Goal: Transaction & Acquisition: Purchase product/service

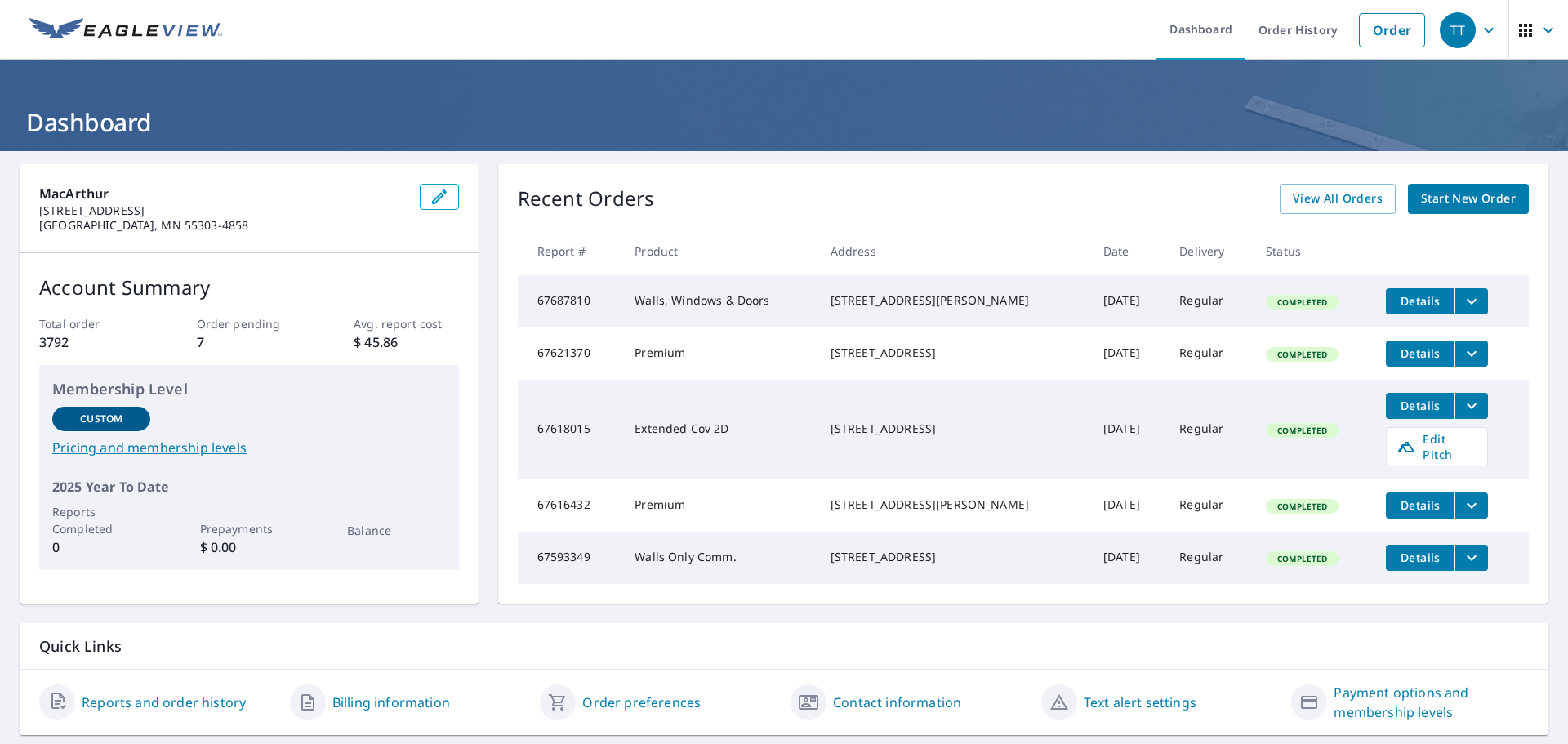
click at [1433, 202] on span "Start New Order" at bounding box center [1468, 198] width 95 height 21
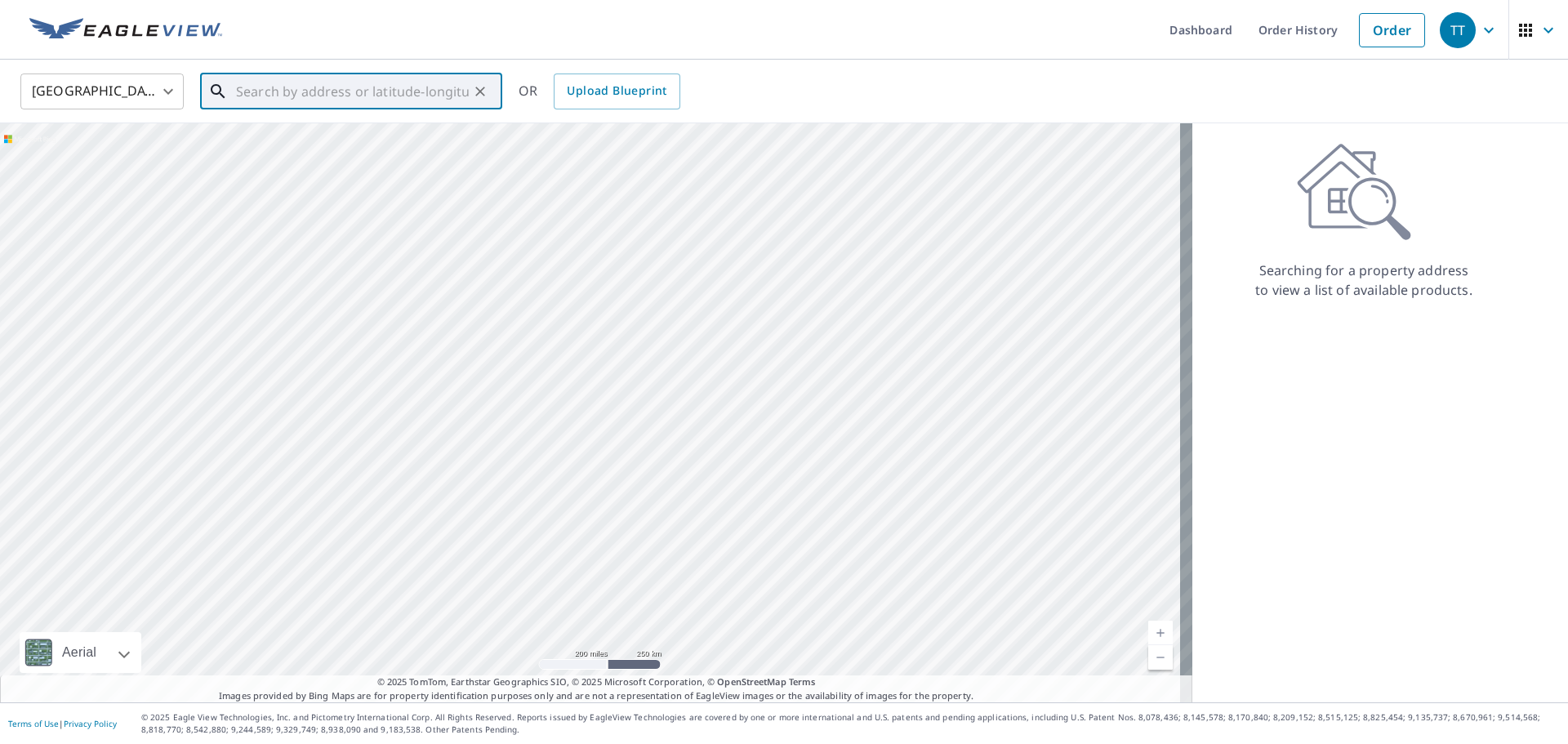
click at [252, 85] on input "text" at bounding box center [351, 91] width 233 height 46
click at [294, 157] on p "Delano, MN 55328" at bounding box center [360, 156] width 256 height 17
type input "[STREET_ADDRESS][PERSON_NAME]"
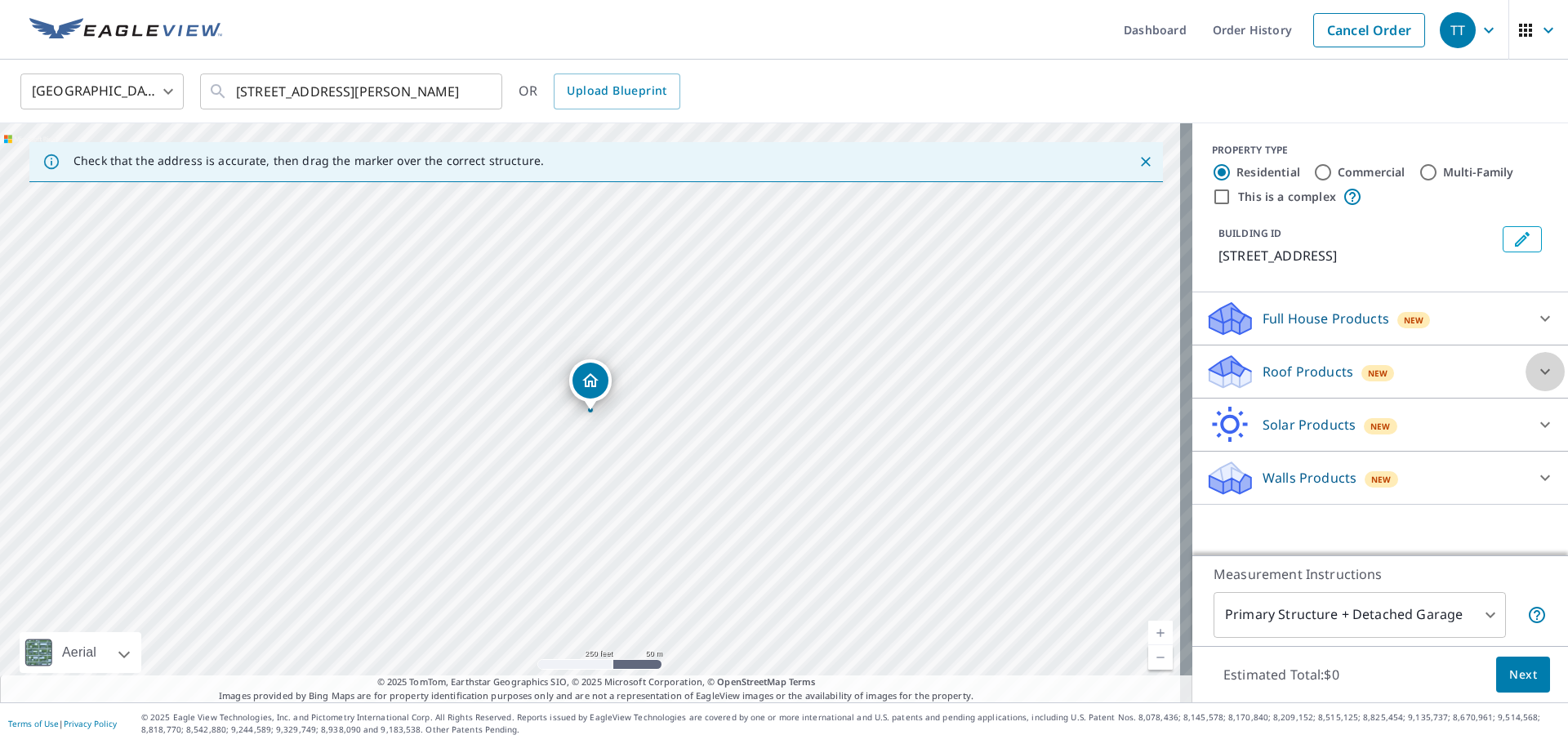
click at [1535, 374] on icon at bounding box center [1544, 372] width 20 height 20
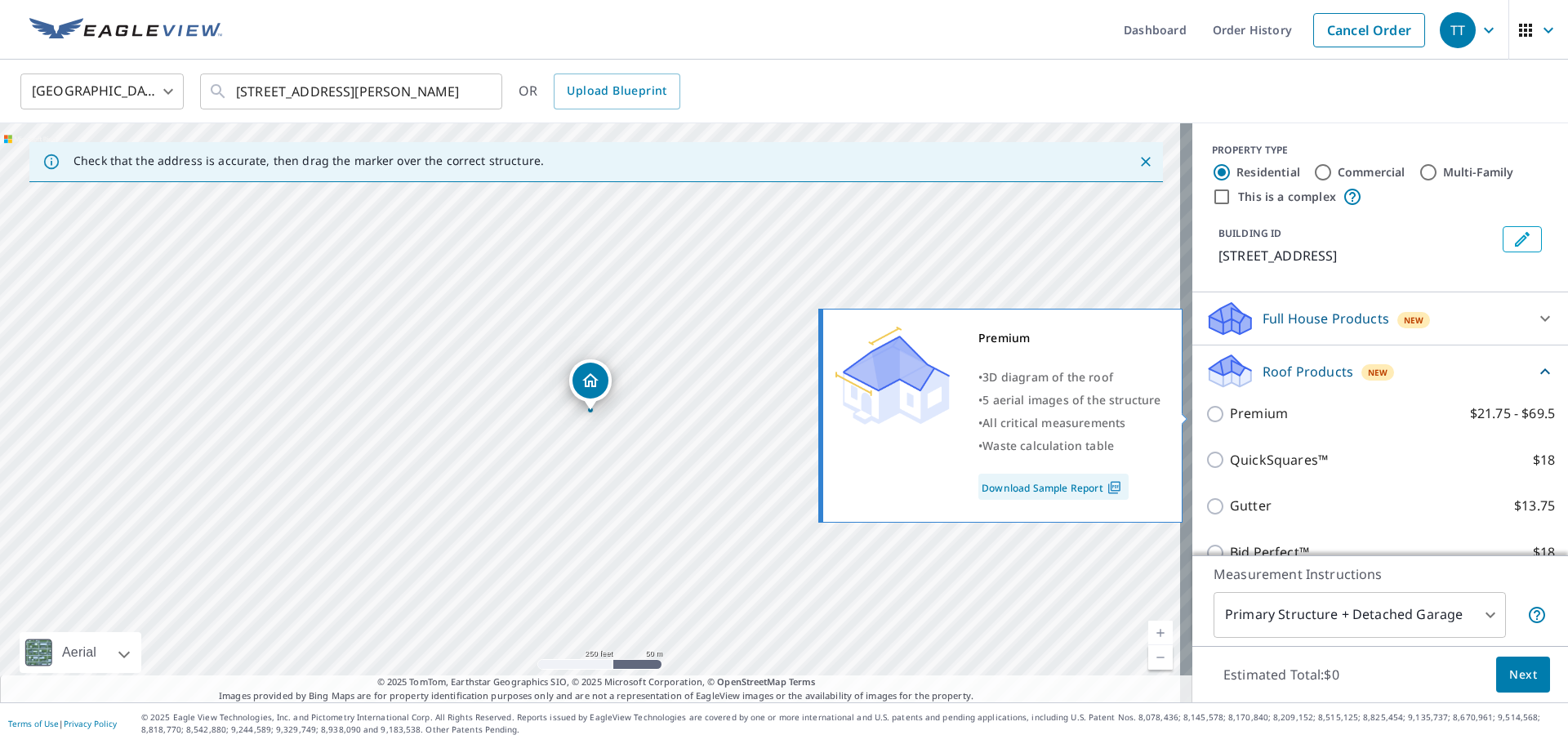
click at [1205, 407] on input "Premium $21.75 - $69.5" at bounding box center [1217, 414] width 25 height 20
checkbox input "true"
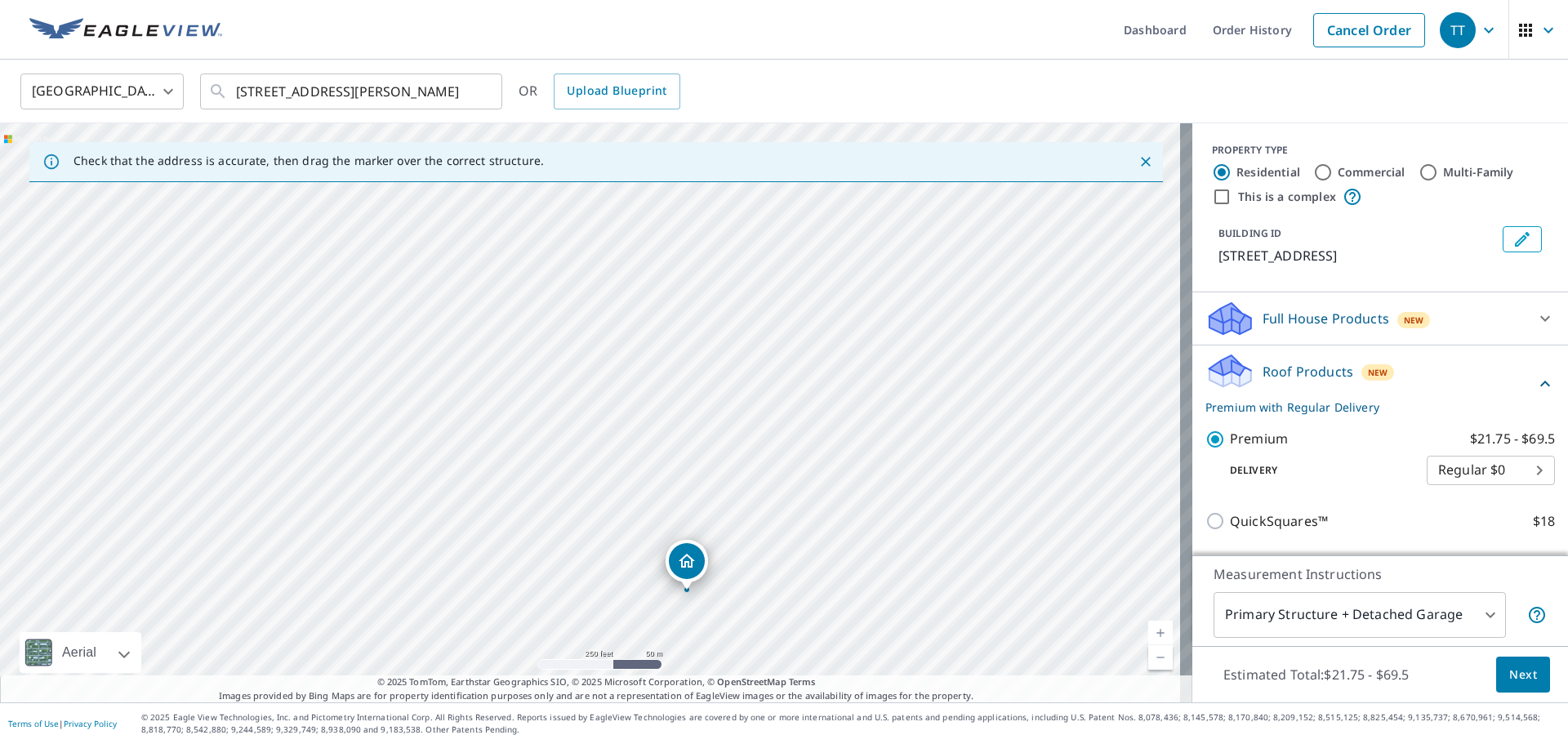
drag, startPoint x: 597, startPoint y: 390, endPoint x: 694, endPoint y: 569, distance: 203.6
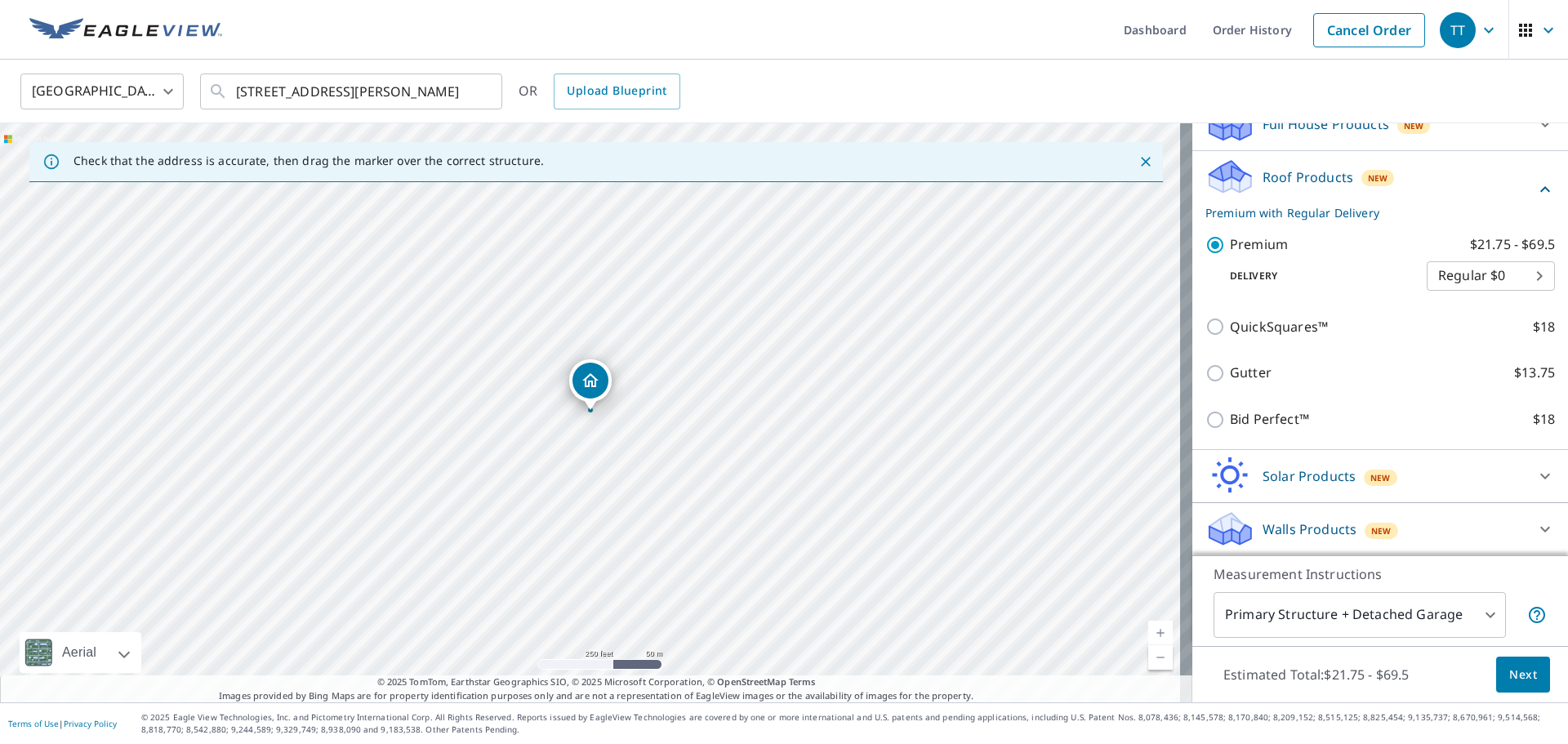
scroll to position [195, 0]
click at [1515, 688] on button "Next" at bounding box center [1523, 674] width 54 height 36
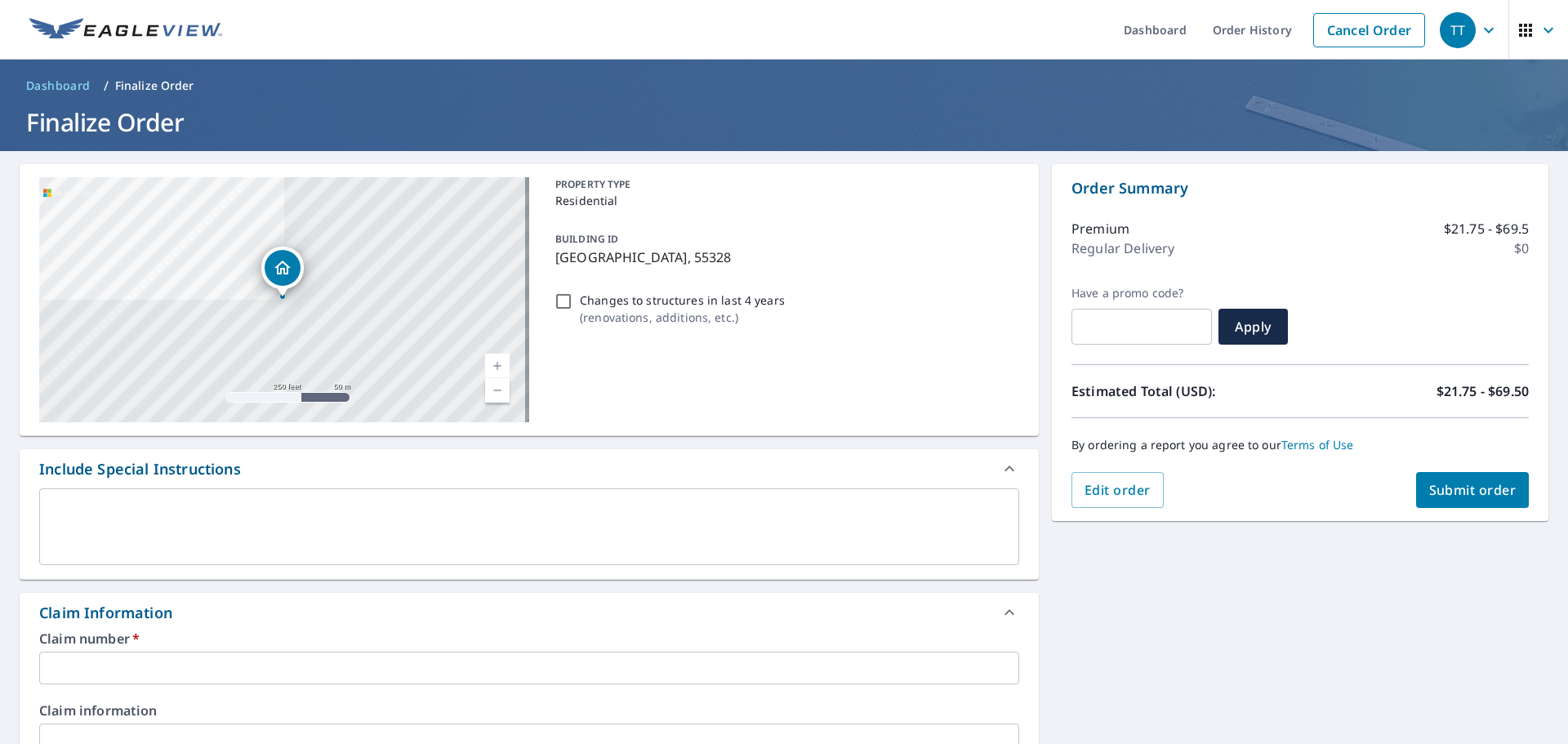
click at [299, 511] on textarea at bounding box center [529, 526] width 957 height 46
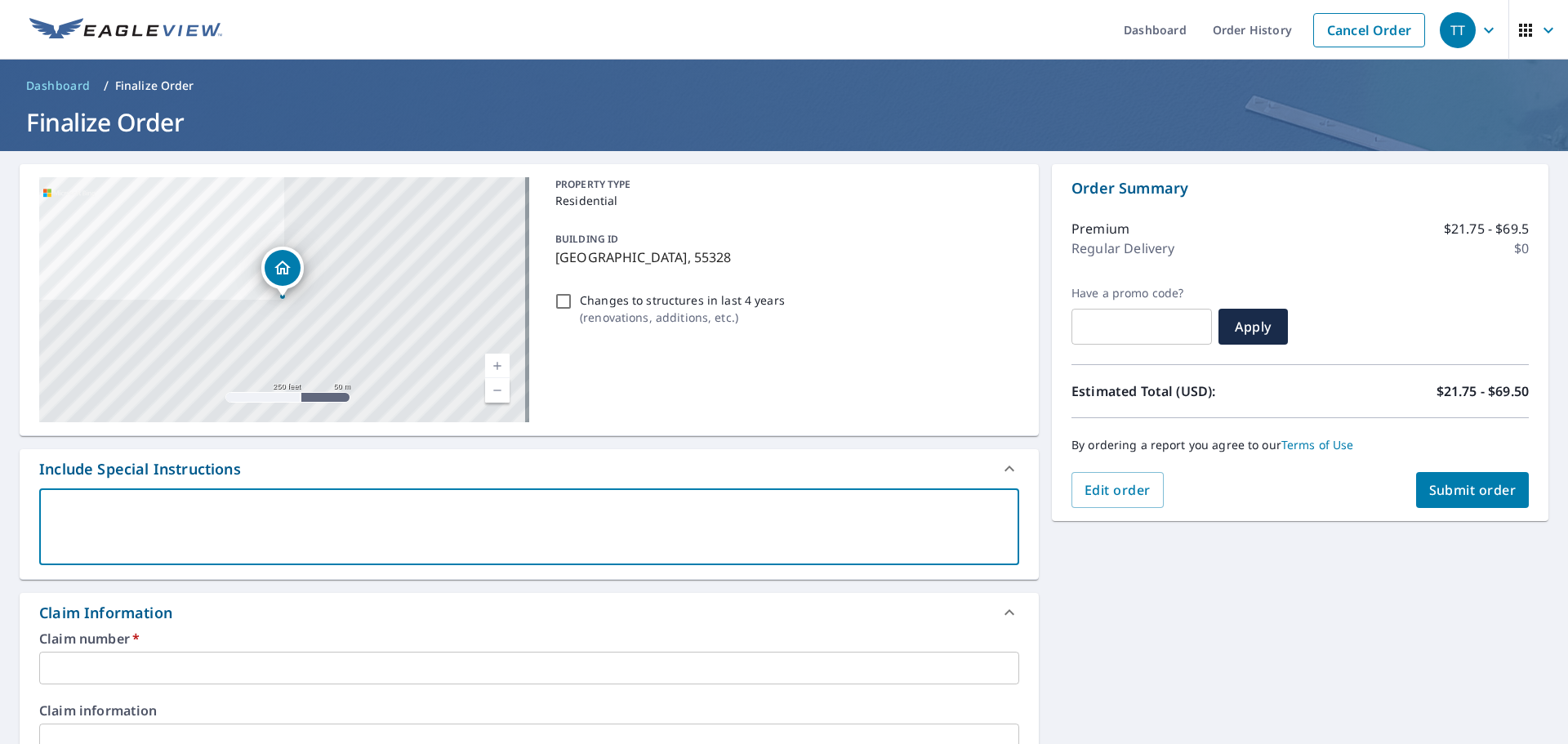
type textarea "j"
type textarea "x"
checkbox input "true"
type textarea "ju"
type textarea "x"
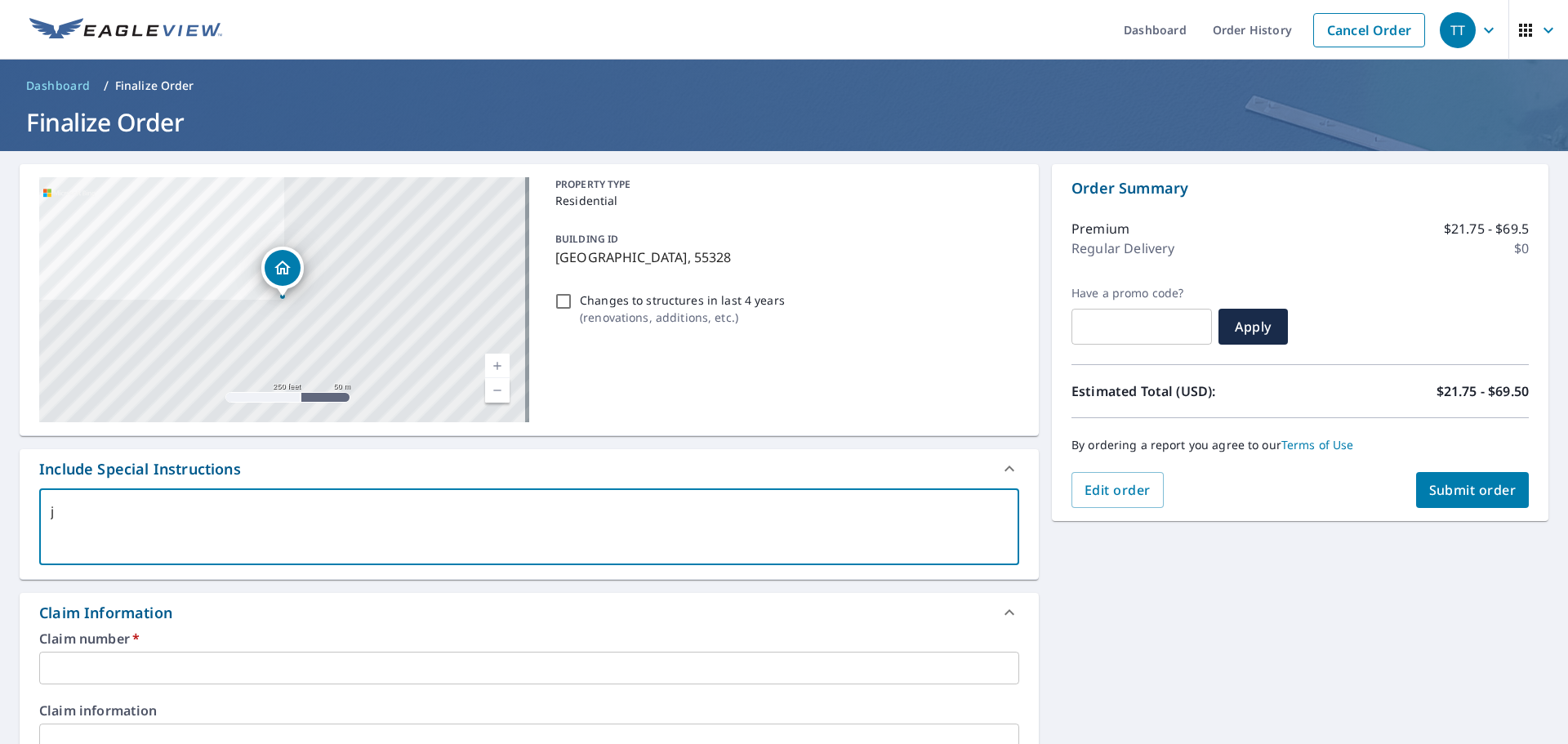
checkbox input "true"
type textarea "jus"
type textarea "x"
checkbox input "true"
type textarea "just"
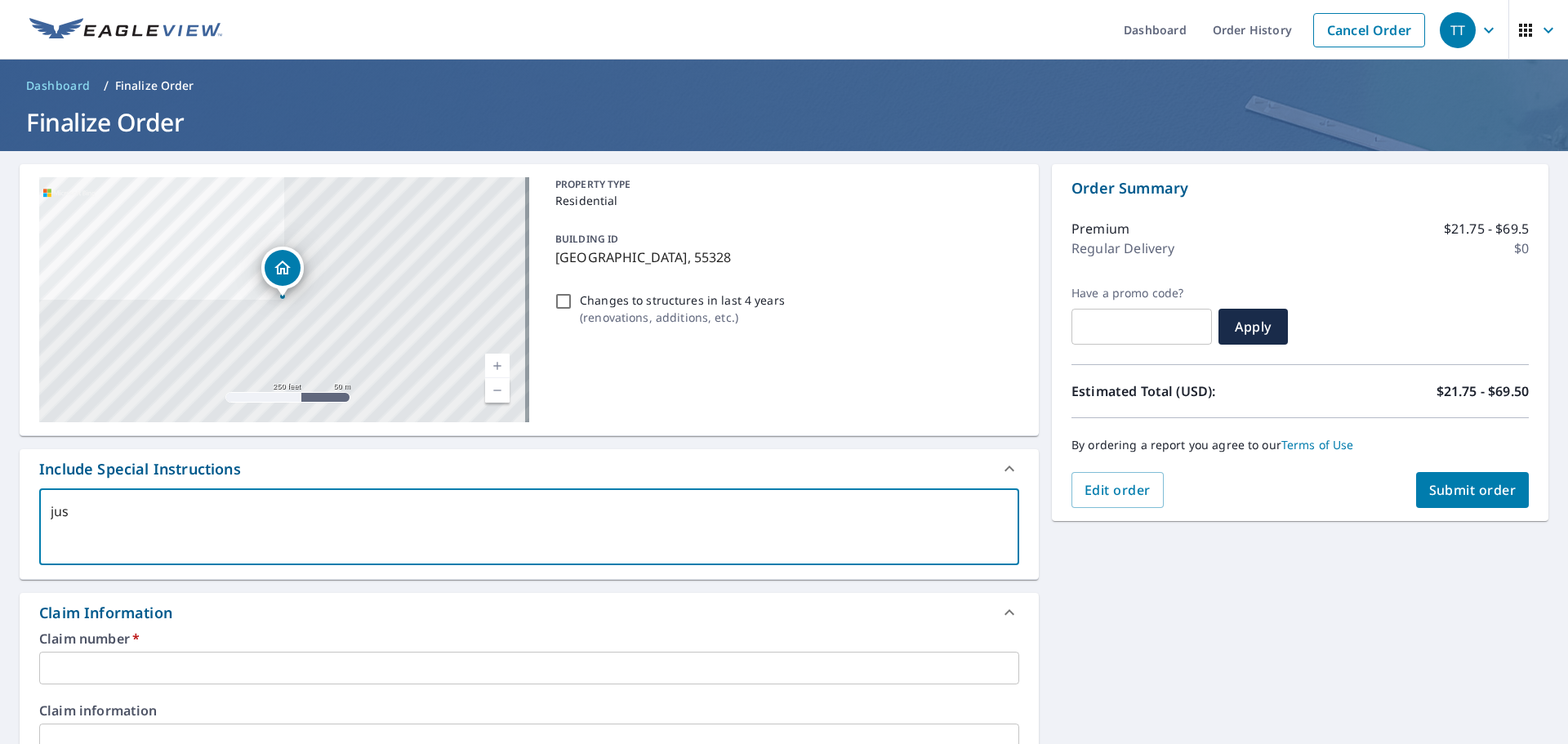
type textarea "x"
checkbox input "true"
type textarea "just"
type textarea "x"
checkbox input "true"
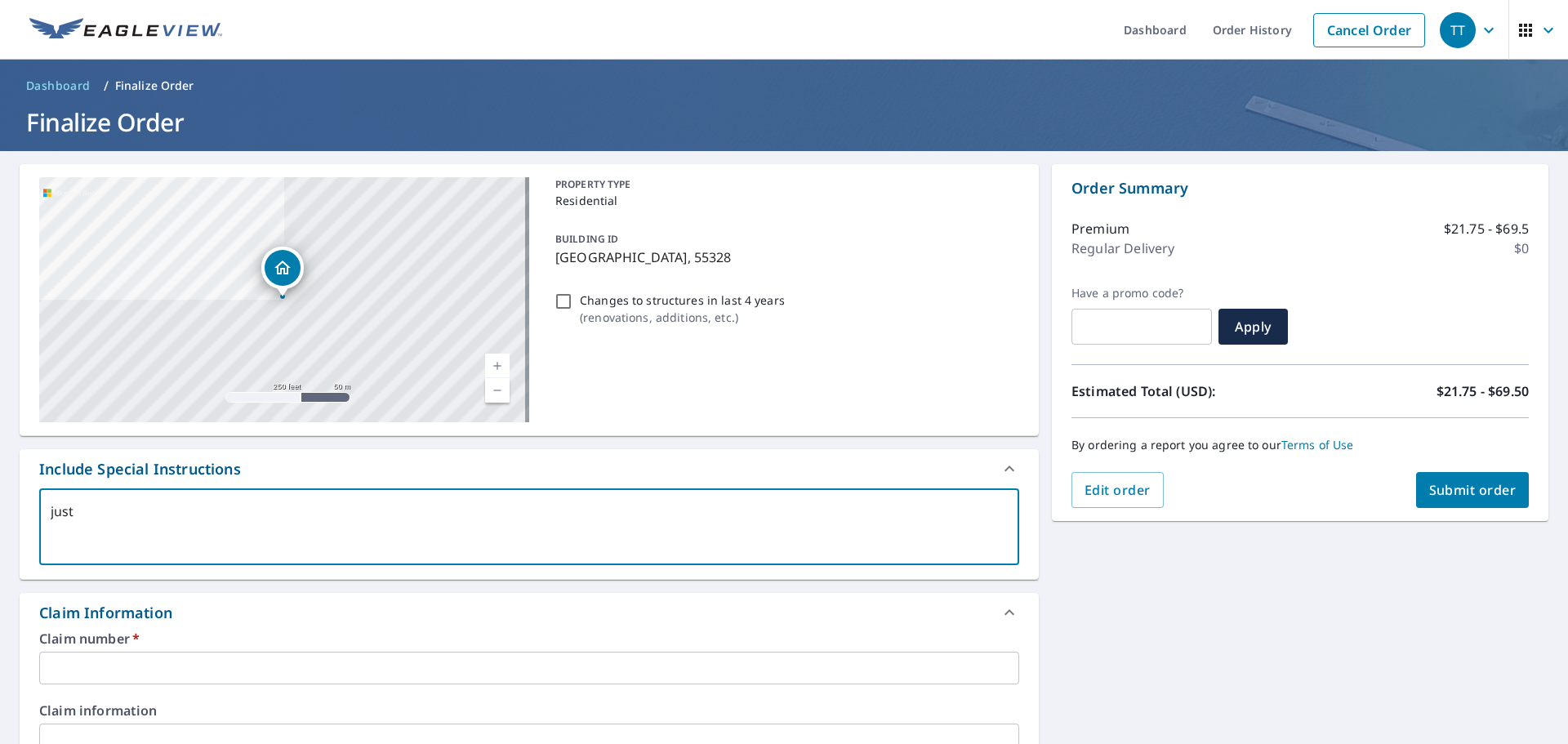
type textarea "just t"
type textarea "x"
checkbox input "true"
type textarea "just th"
type textarea "x"
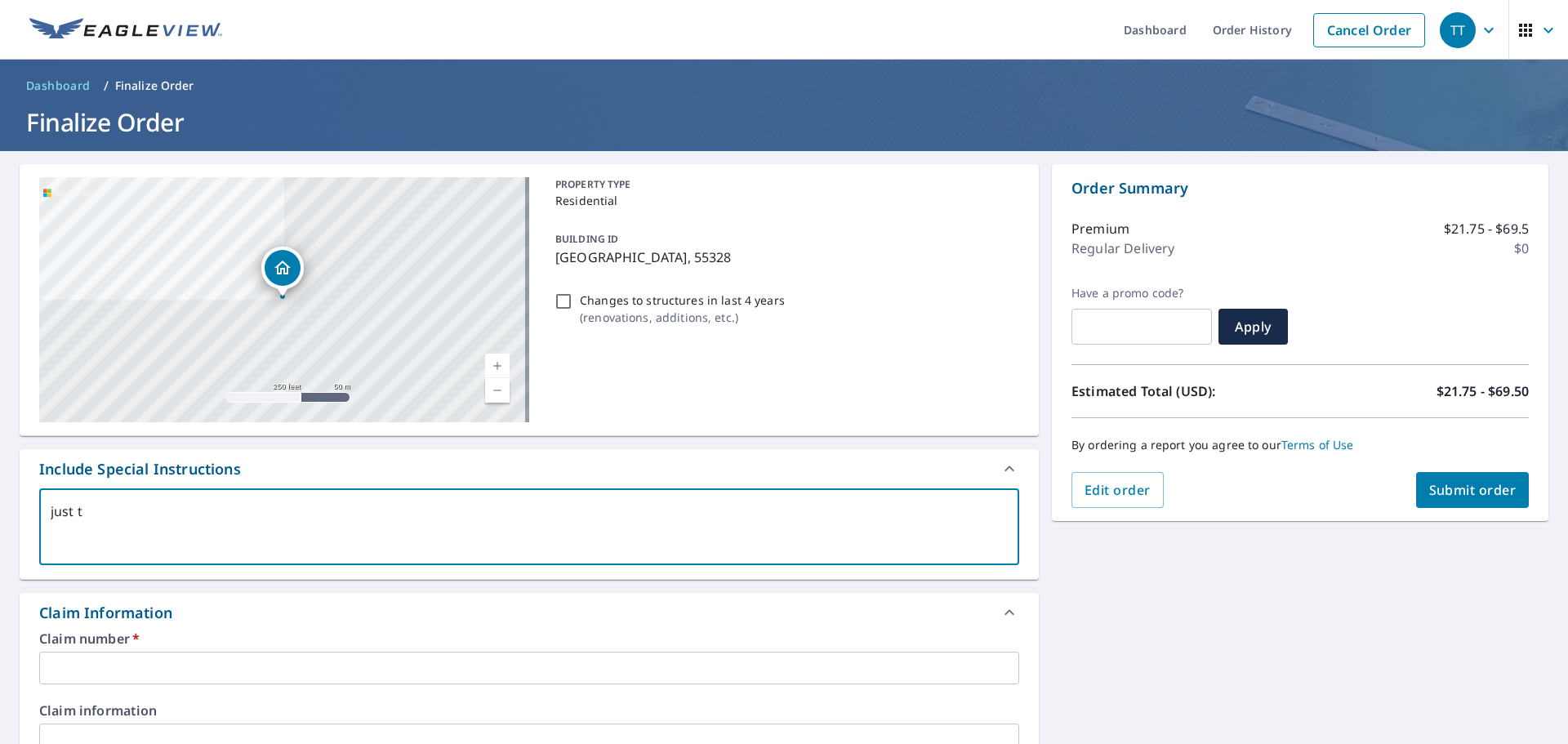
checkbox input "true"
type textarea "just the"
type textarea "x"
checkbox input "true"
type textarea "just the"
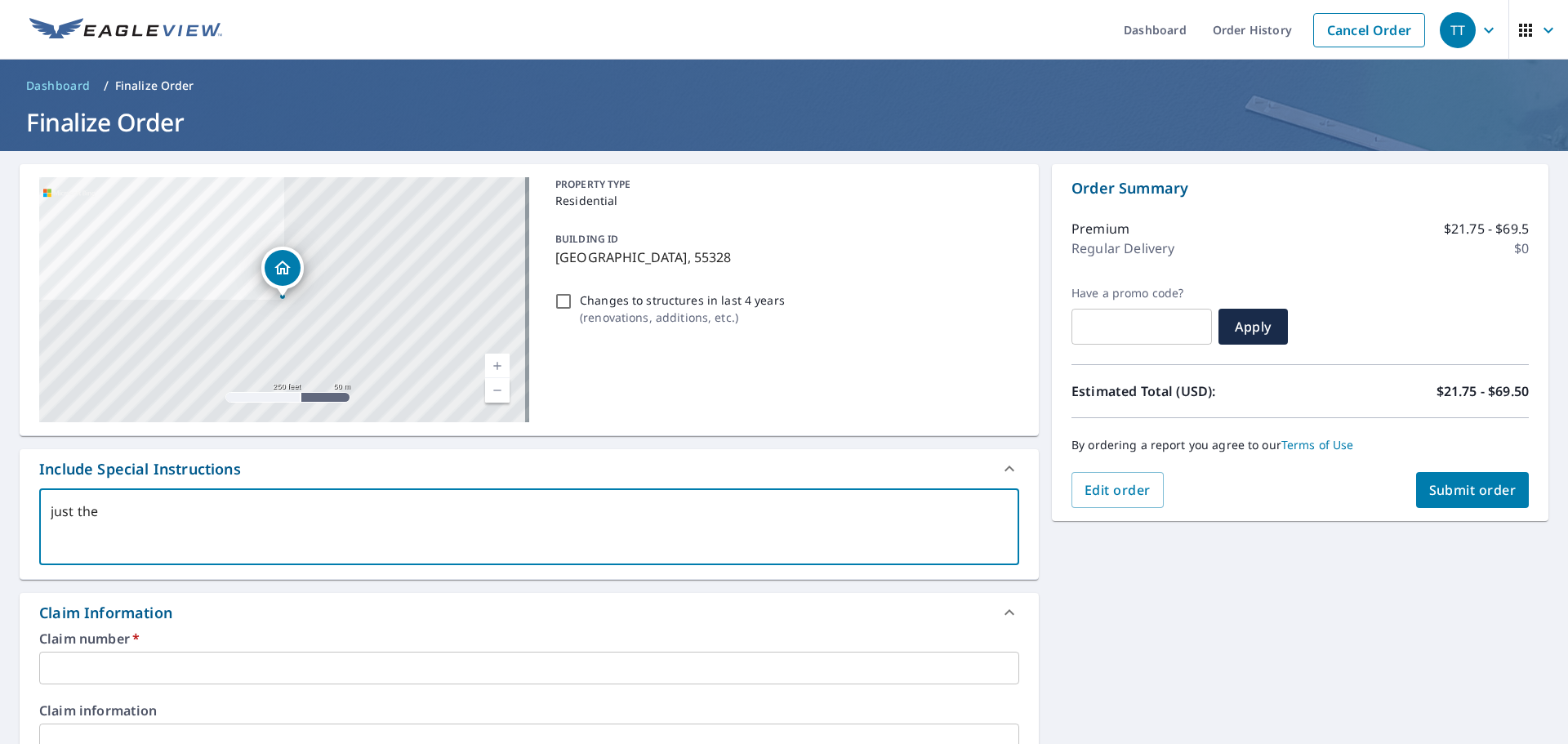
type textarea "x"
checkbox input "true"
type textarea "just the h"
type textarea "x"
checkbox input "true"
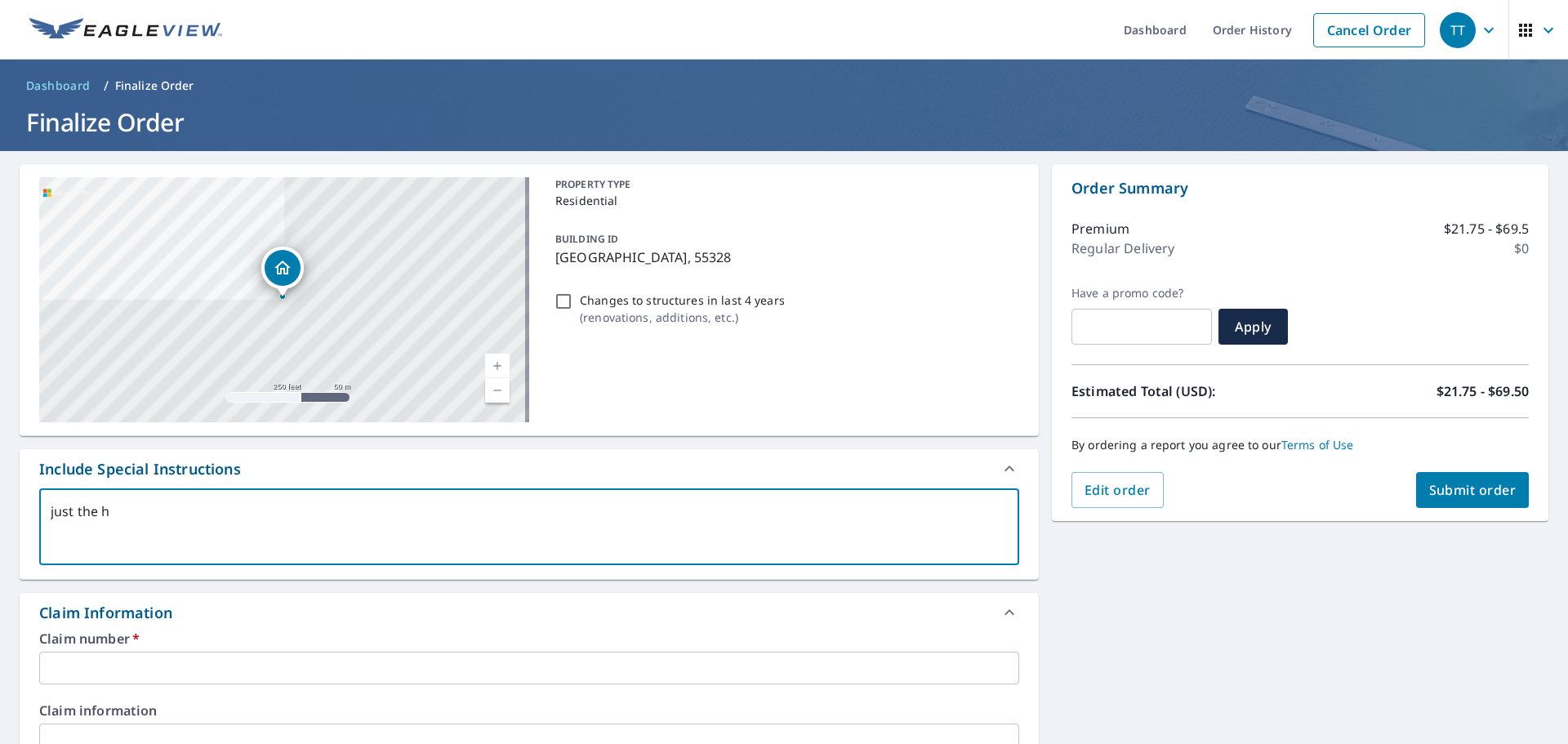
type textarea "just the ho"
type textarea "x"
checkbox input "true"
type textarea "just the hou"
type textarea "x"
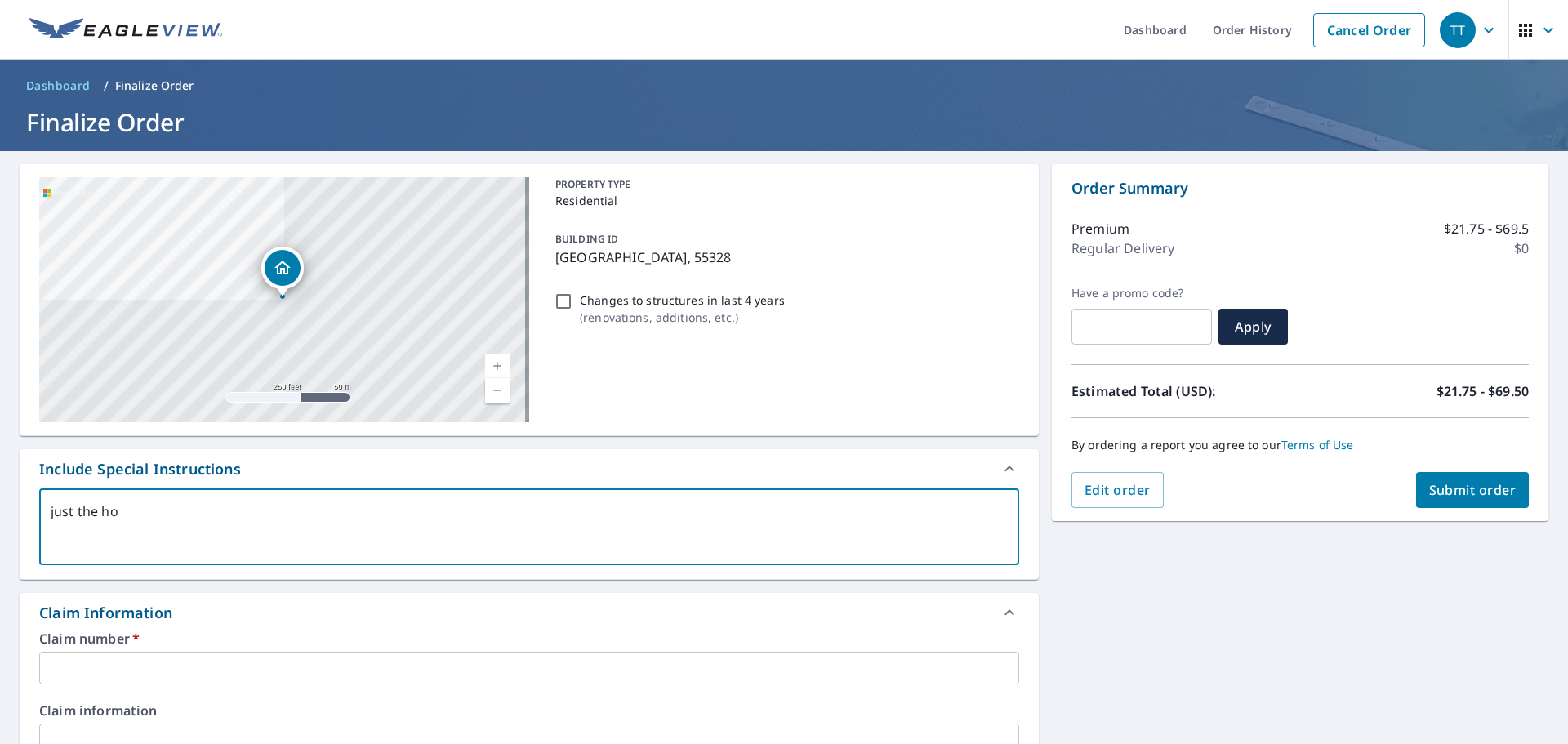
checkbox input "true"
type textarea "just the hous"
type textarea "x"
checkbox input "true"
type textarea "just the house"
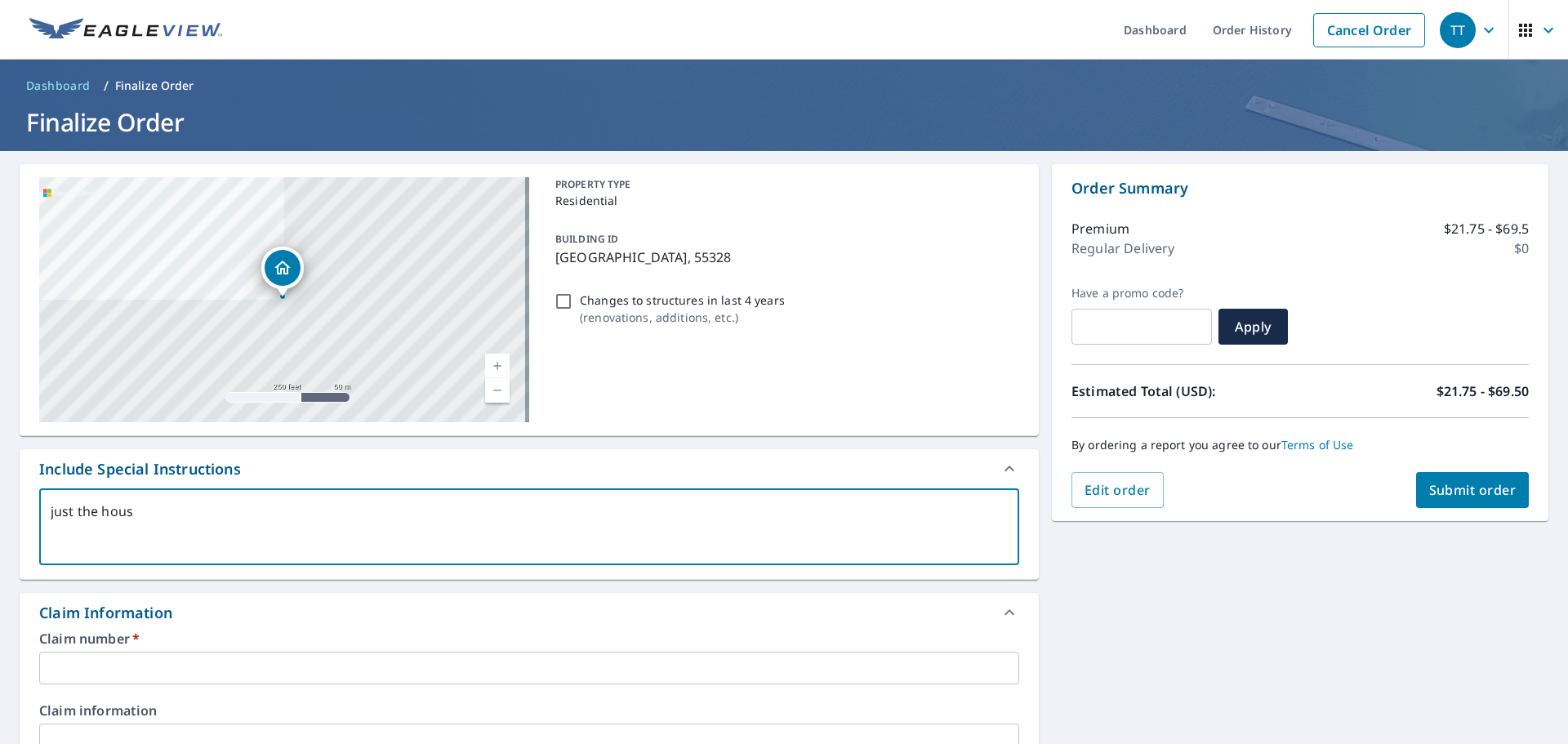
type textarea "x"
checkbox input "true"
type textarea "just the house"
type textarea "x"
checkbox input "true"
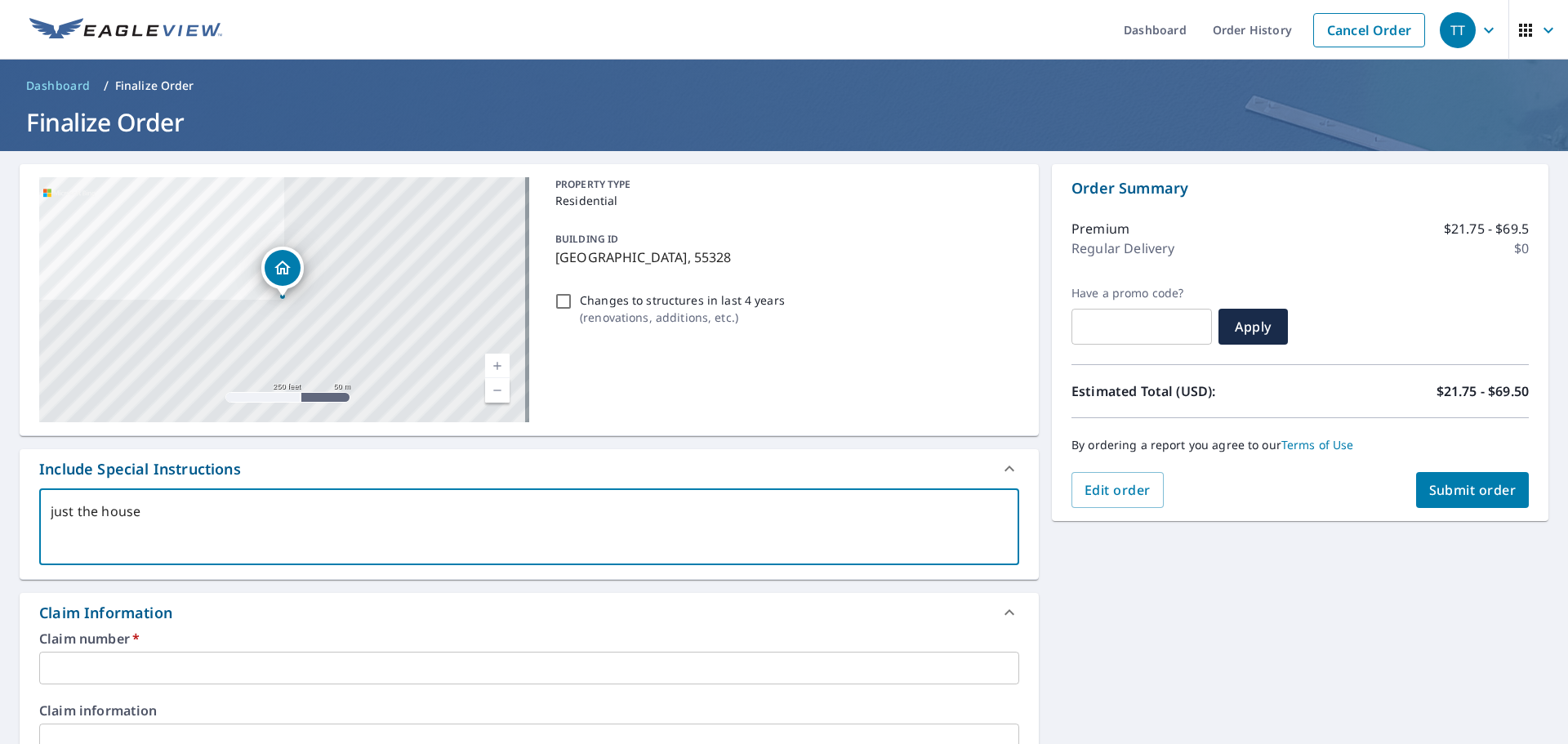
type textarea "just the house w"
type textarea "x"
checkbox input "true"
type textarea "just the house wh"
type textarea "x"
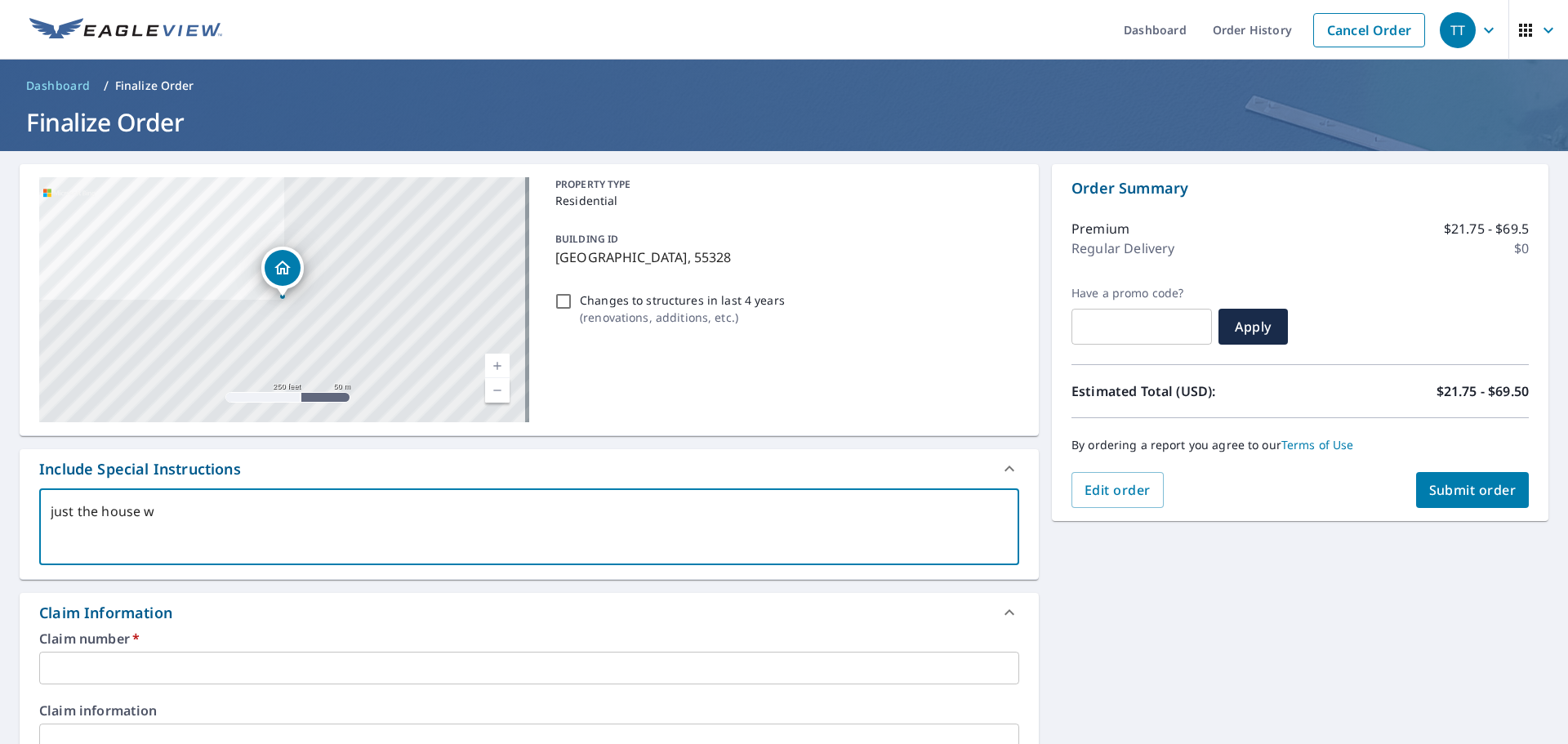
checkbox input "true"
type textarea "just the house whe"
type textarea "x"
checkbox input "true"
type textarea "just the house wher"
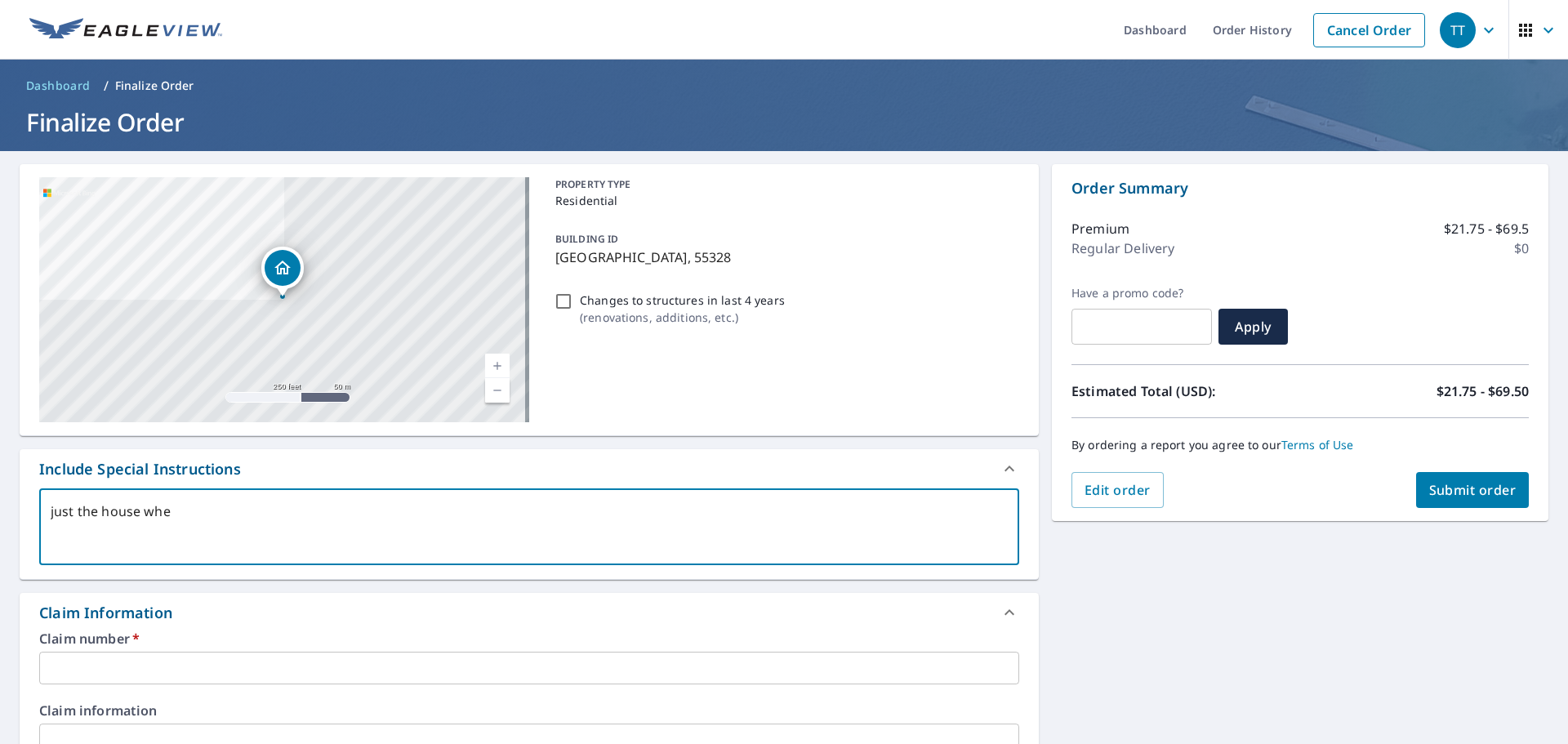
type textarea "x"
checkbox input "true"
type textarea "just the house where"
type textarea "x"
checkbox input "true"
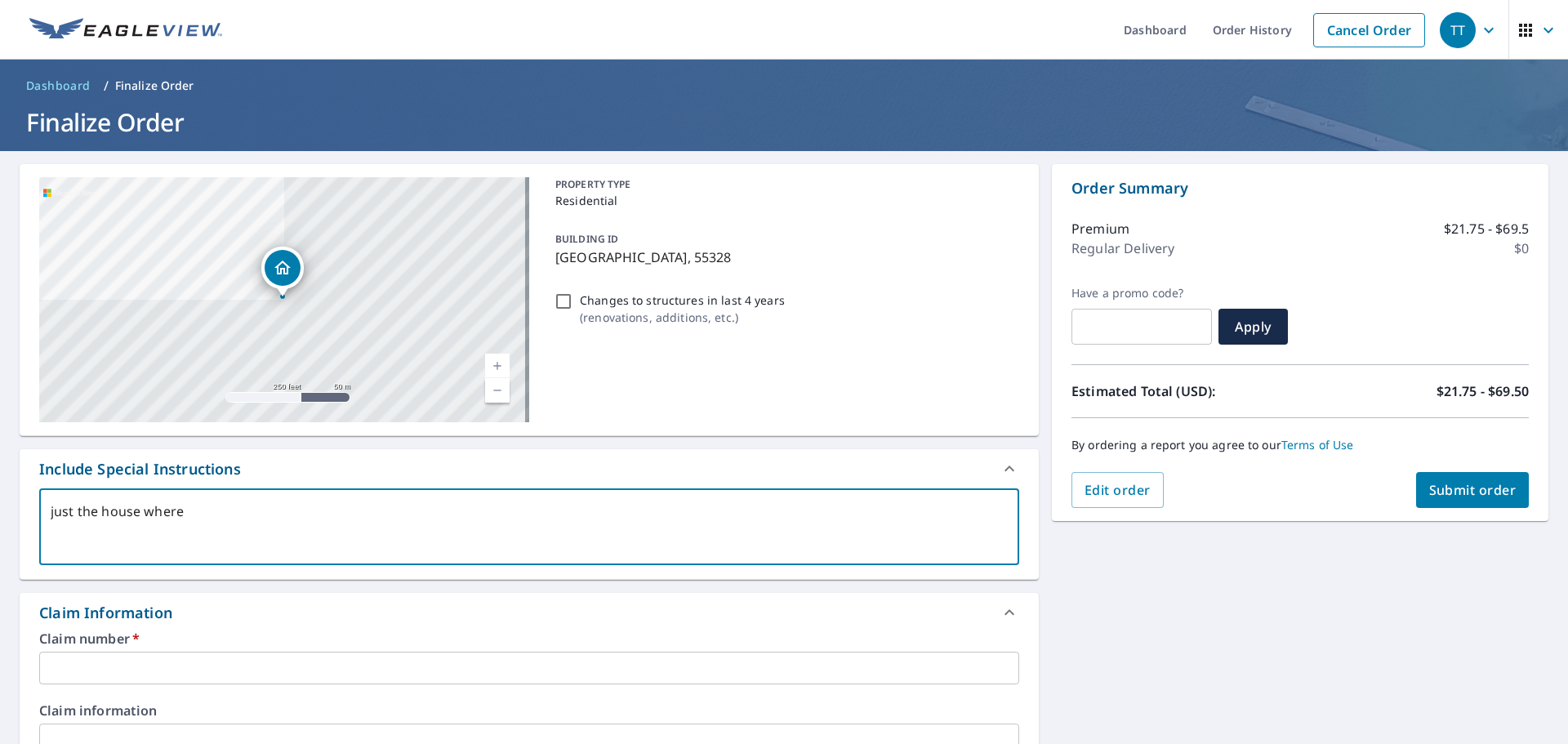
type textarea "just the house where"
type textarea "x"
checkbox input "true"
type textarea "just the house where t"
type textarea "x"
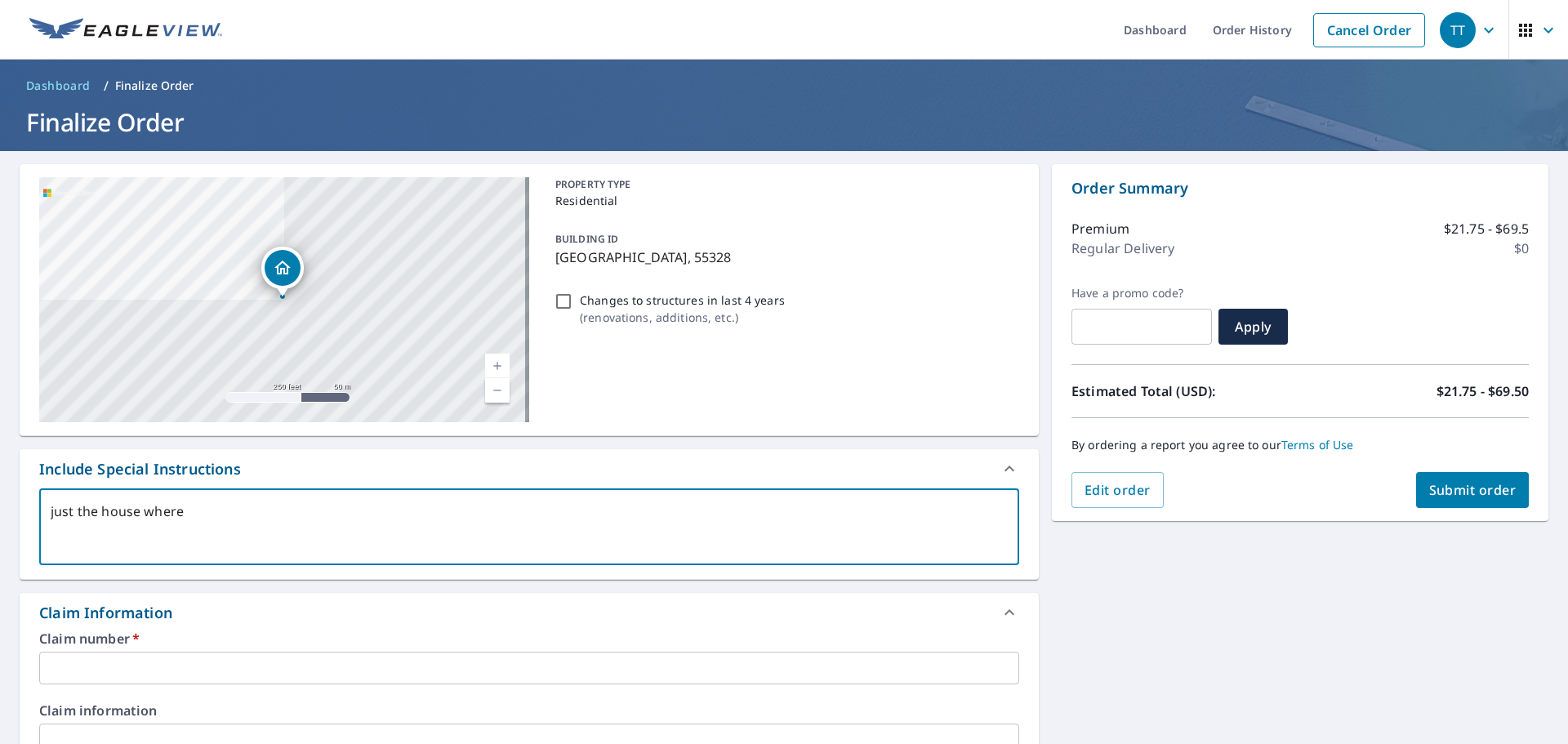
checkbox input "true"
type textarea "just the house where th"
type textarea "x"
checkbox input "true"
type textarea "just the house where the"
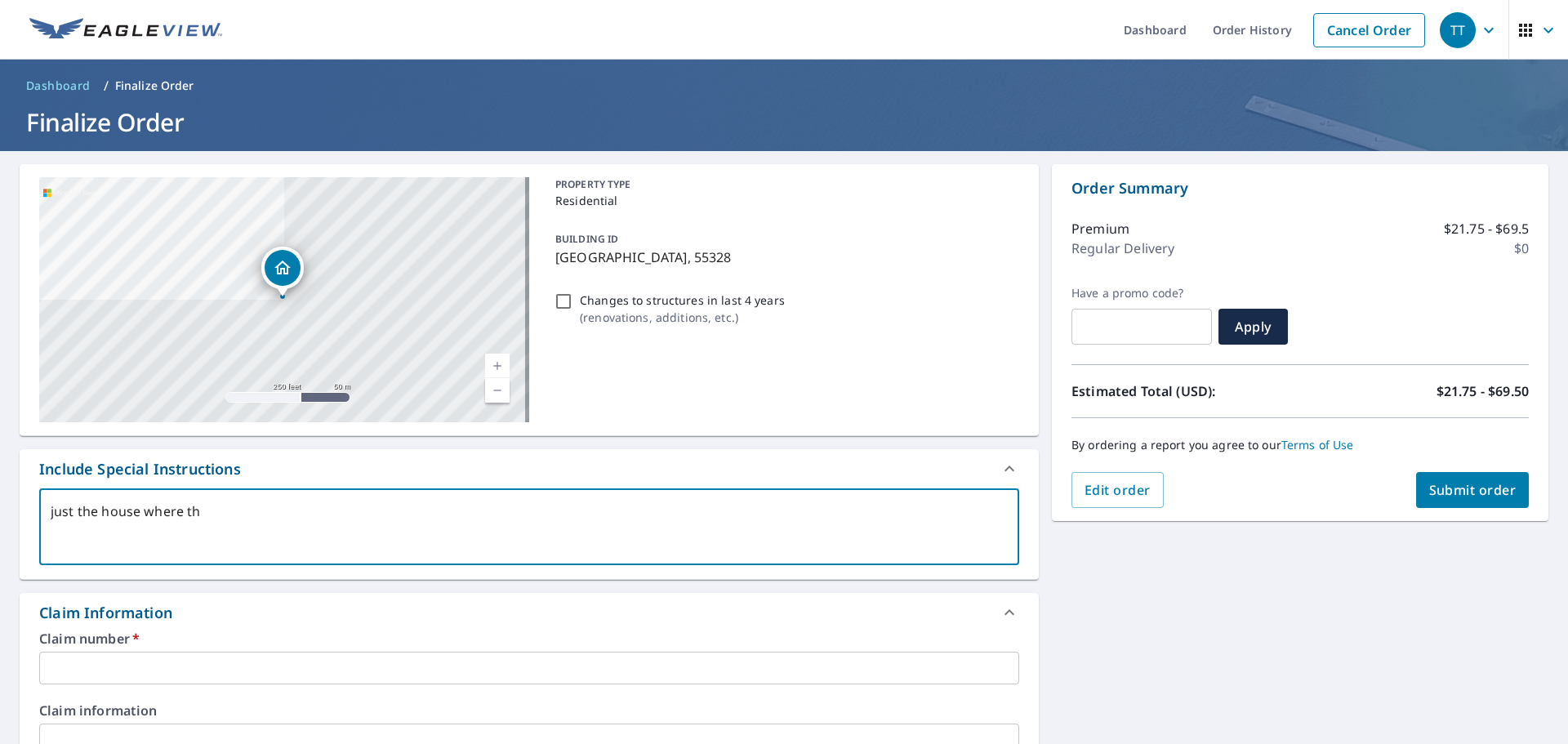
type textarea "x"
checkbox input "true"
type textarea "just the house where the"
type textarea "x"
checkbox input "true"
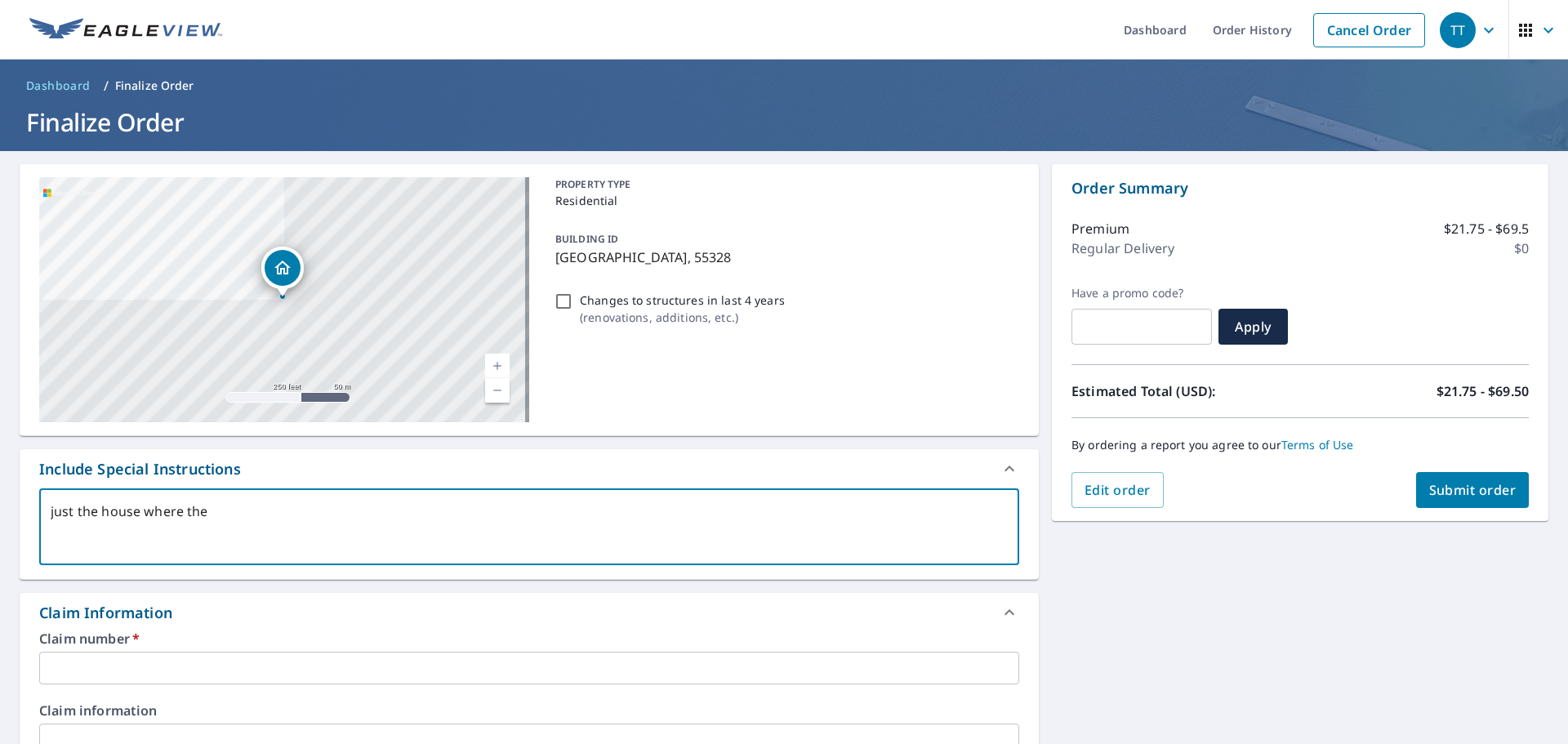
type textarea "just the house where the m"
type textarea "x"
checkbox input "true"
type textarea "just the house where the ma"
type textarea "x"
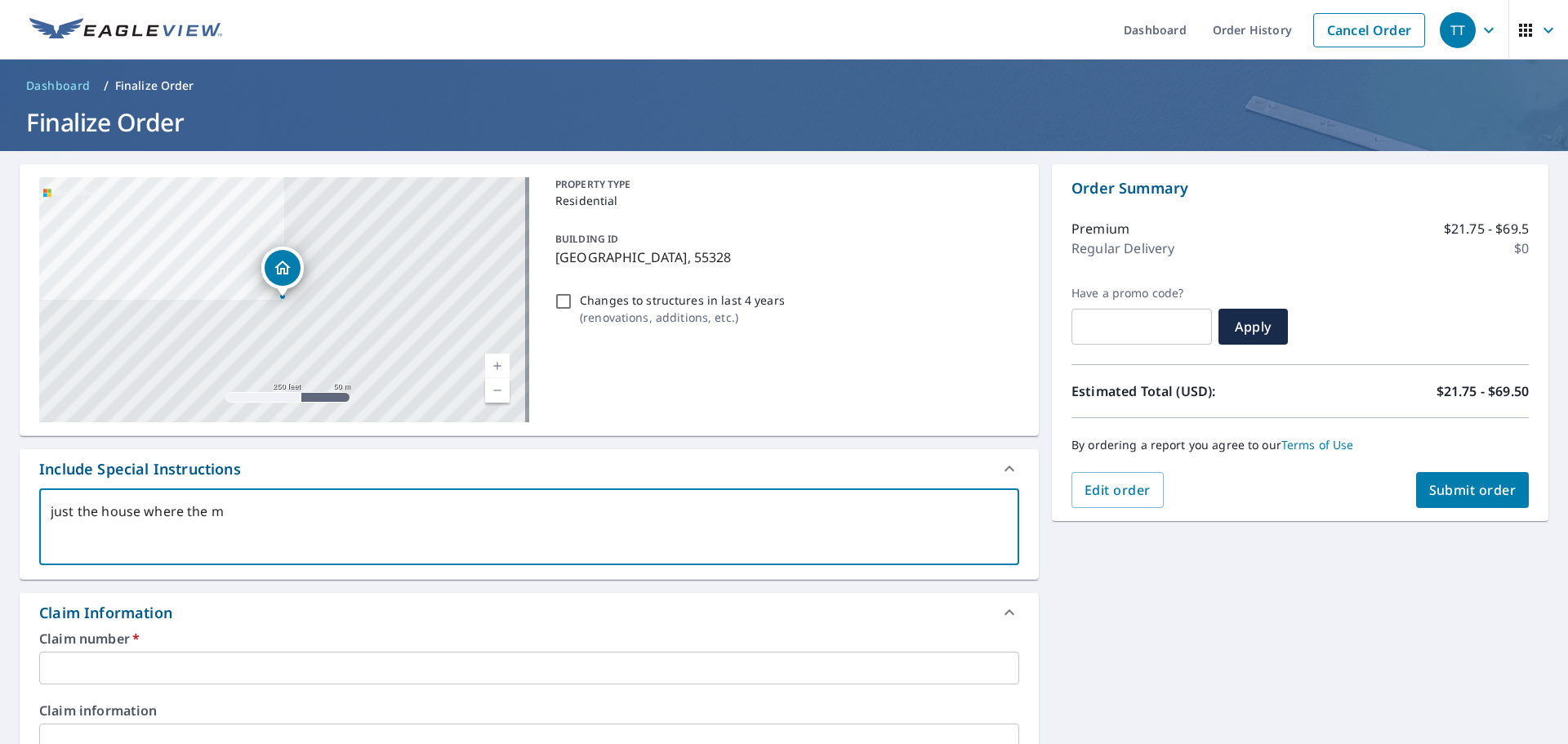
checkbox input "true"
type textarea "just the house where the mar"
type textarea "x"
checkbox input "true"
type textarea "just the house where the [PERSON_NAME]"
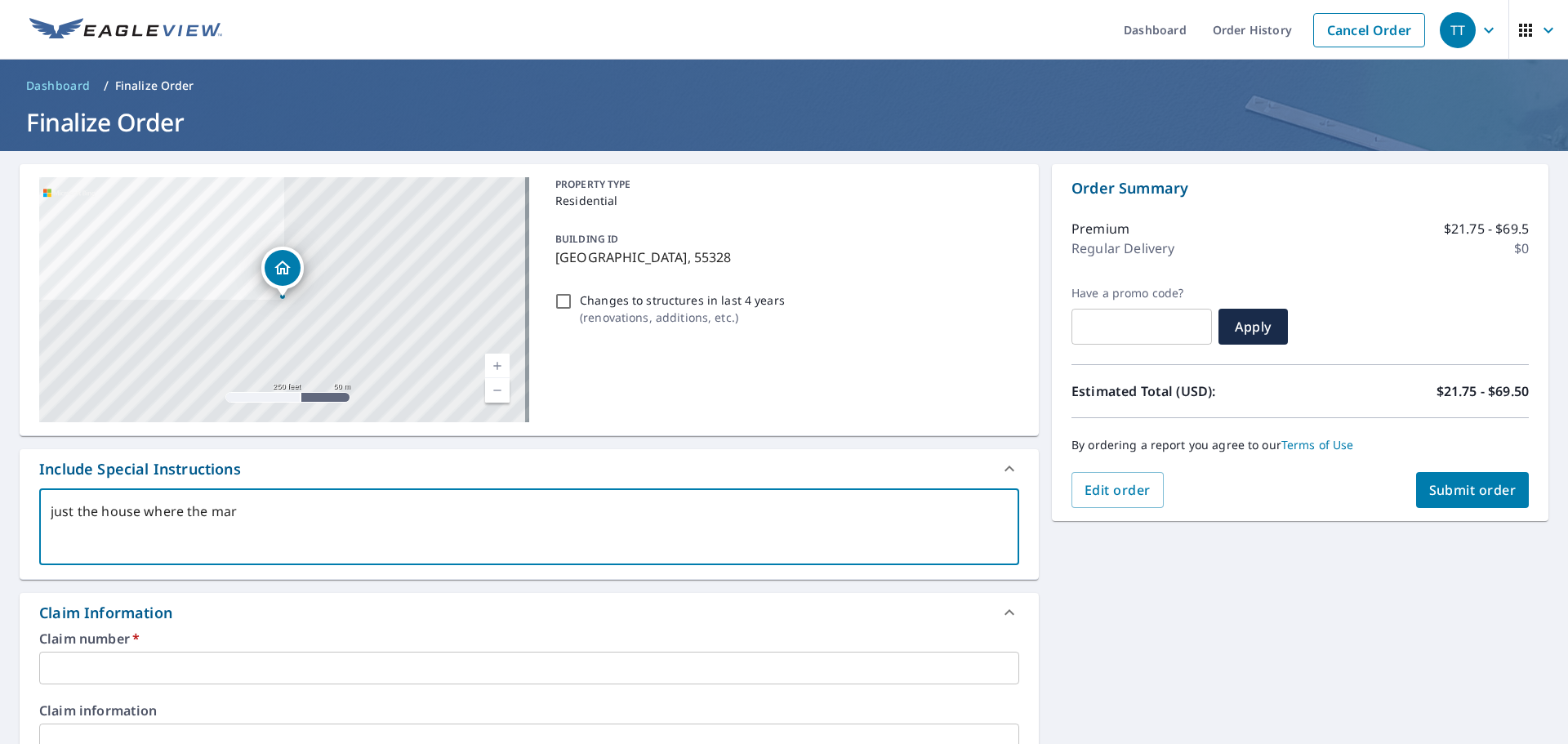
type textarea "x"
checkbox input "true"
type textarea "just the house where the mar"
type textarea "x"
checkbox input "true"
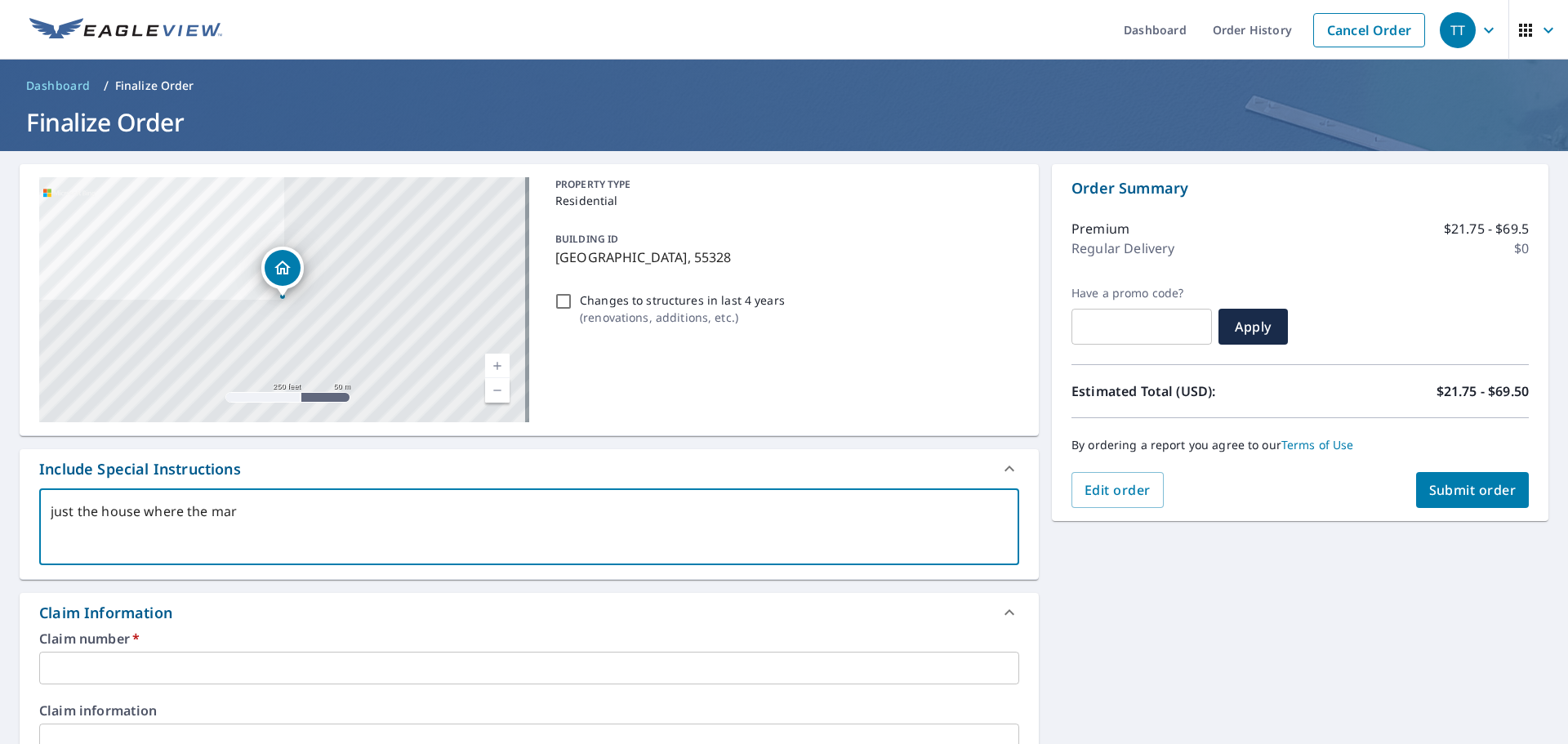
type textarea "just the house where the mark"
type textarea "x"
checkbox input "true"
type textarea "just the house where the marke"
type textarea "x"
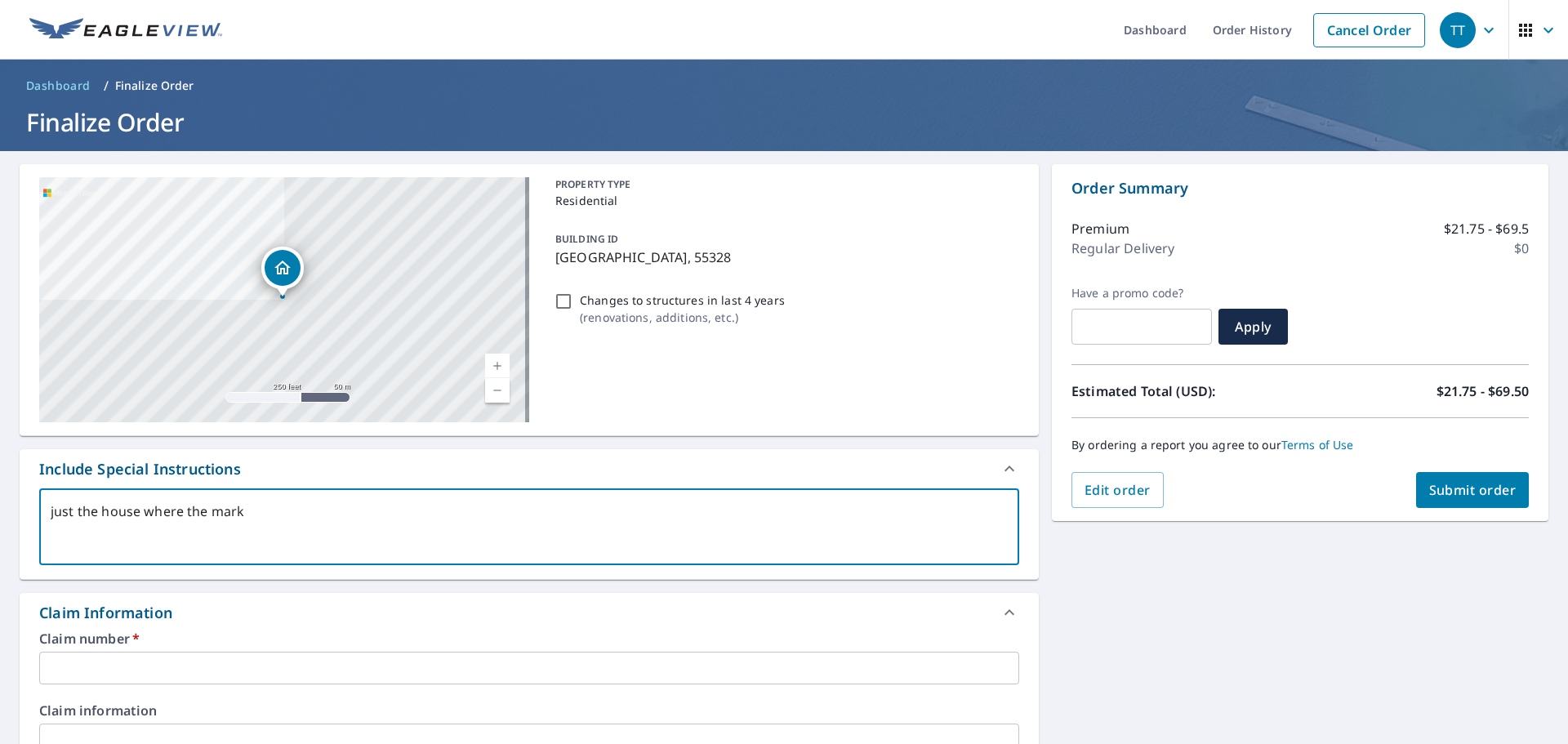
checkbox input "true"
type textarea "just the house where the marker"
type textarea "x"
checkbox input "true"
type textarea "just the house where the marker"
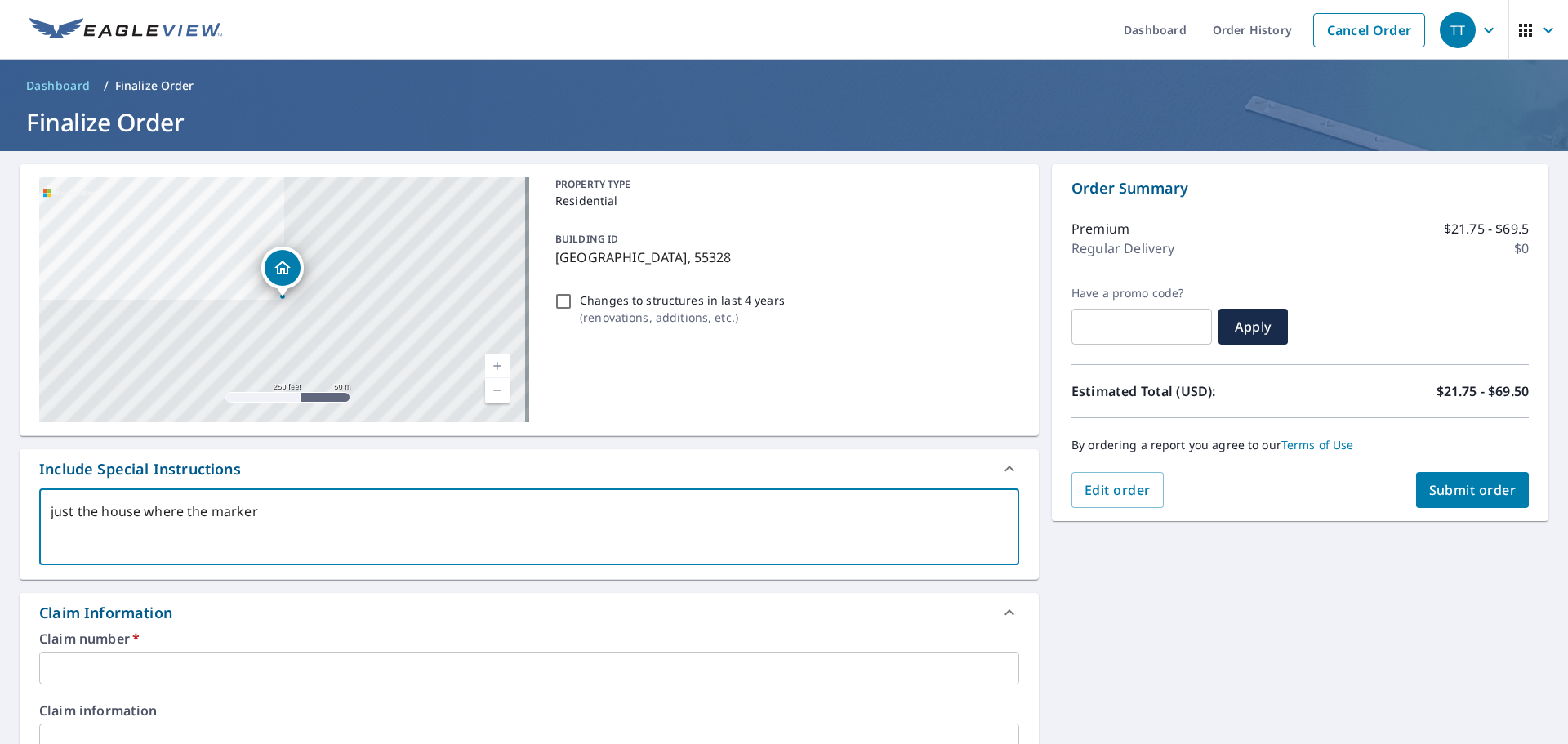
type textarea "x"
checkbox input "true"
type textarea "just the house where the marker i"
type textarea "x"
checkbox input "true"
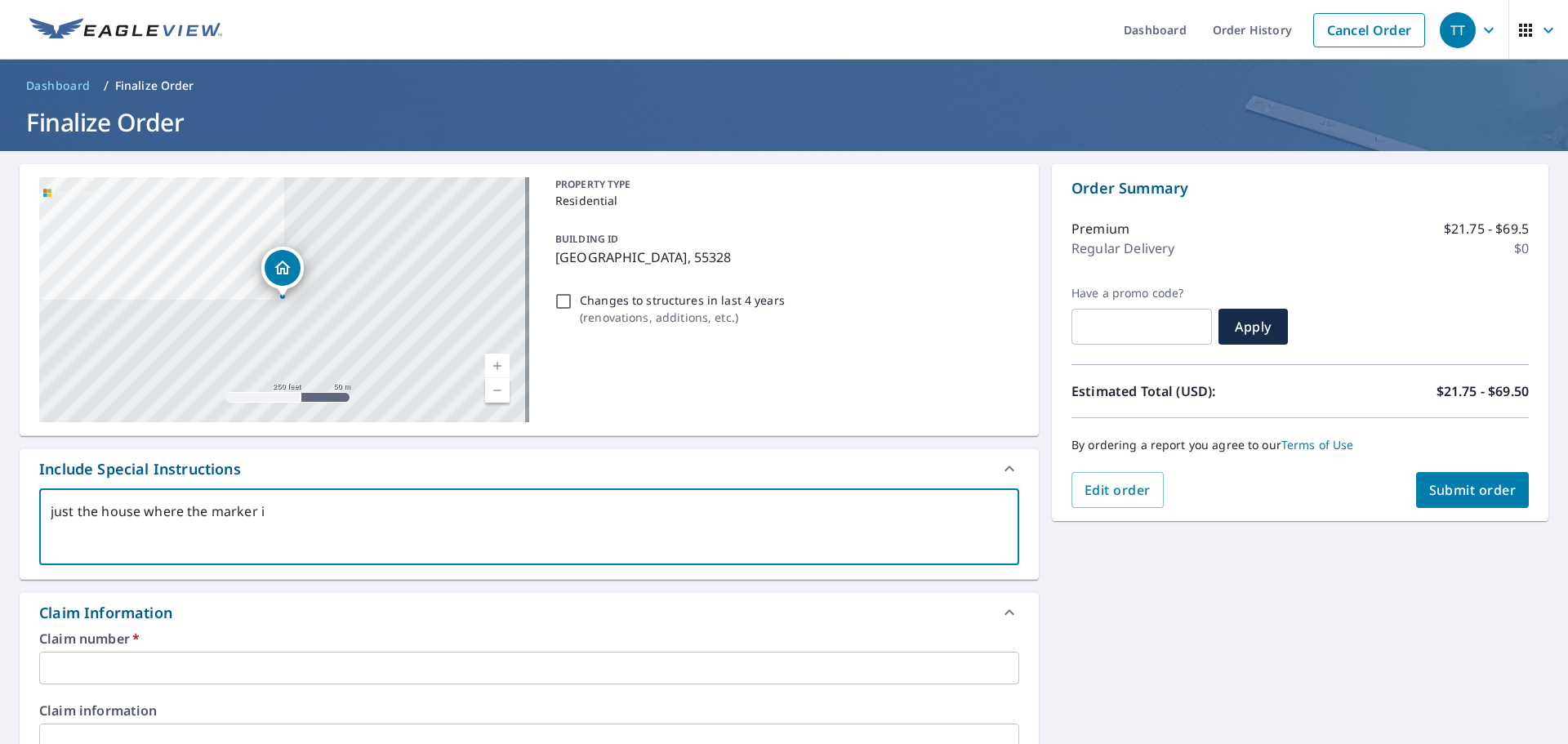
type textarea "just the house where the marker is"
type textarea "x"
checkbox input "true"
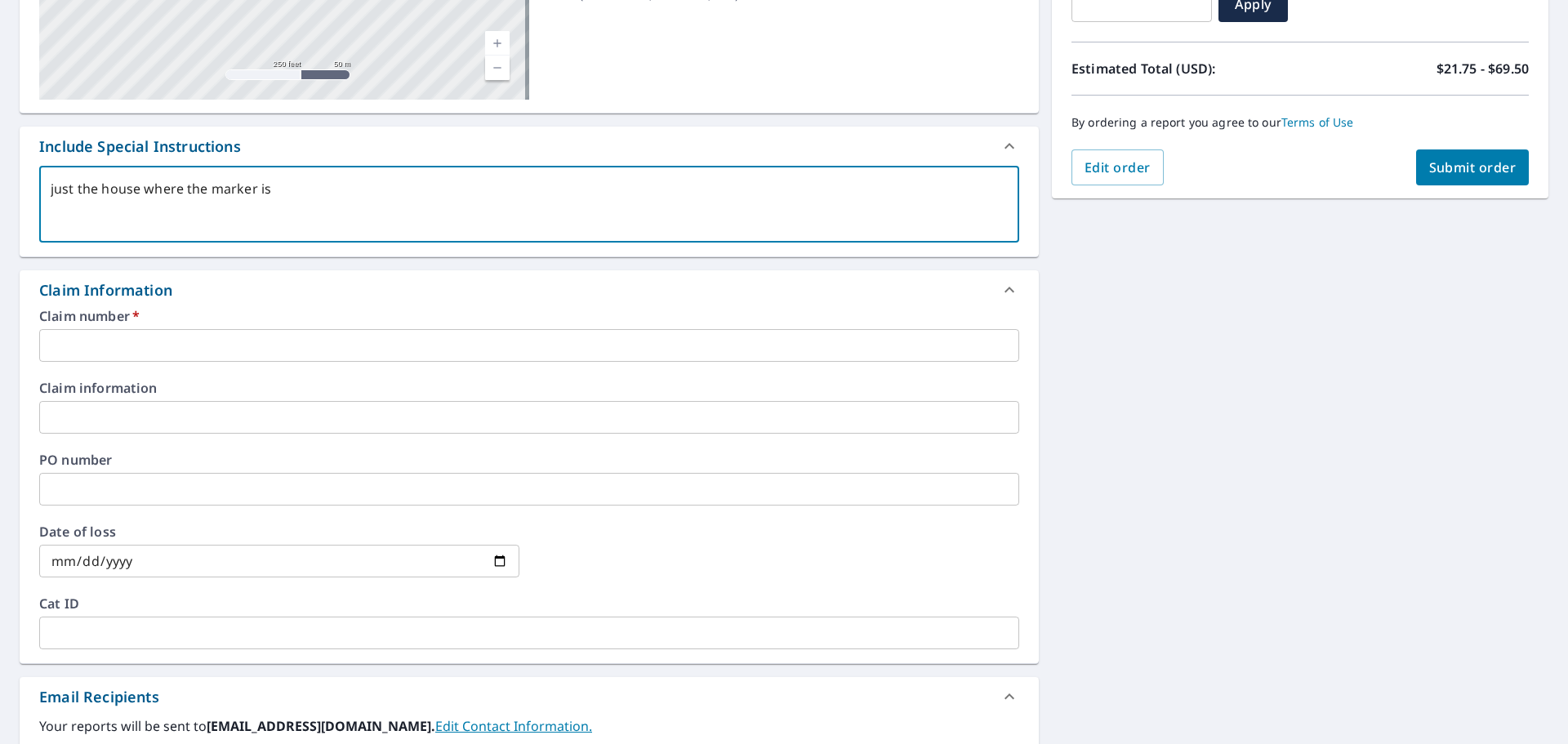
type textarea "just the house where the marker is"
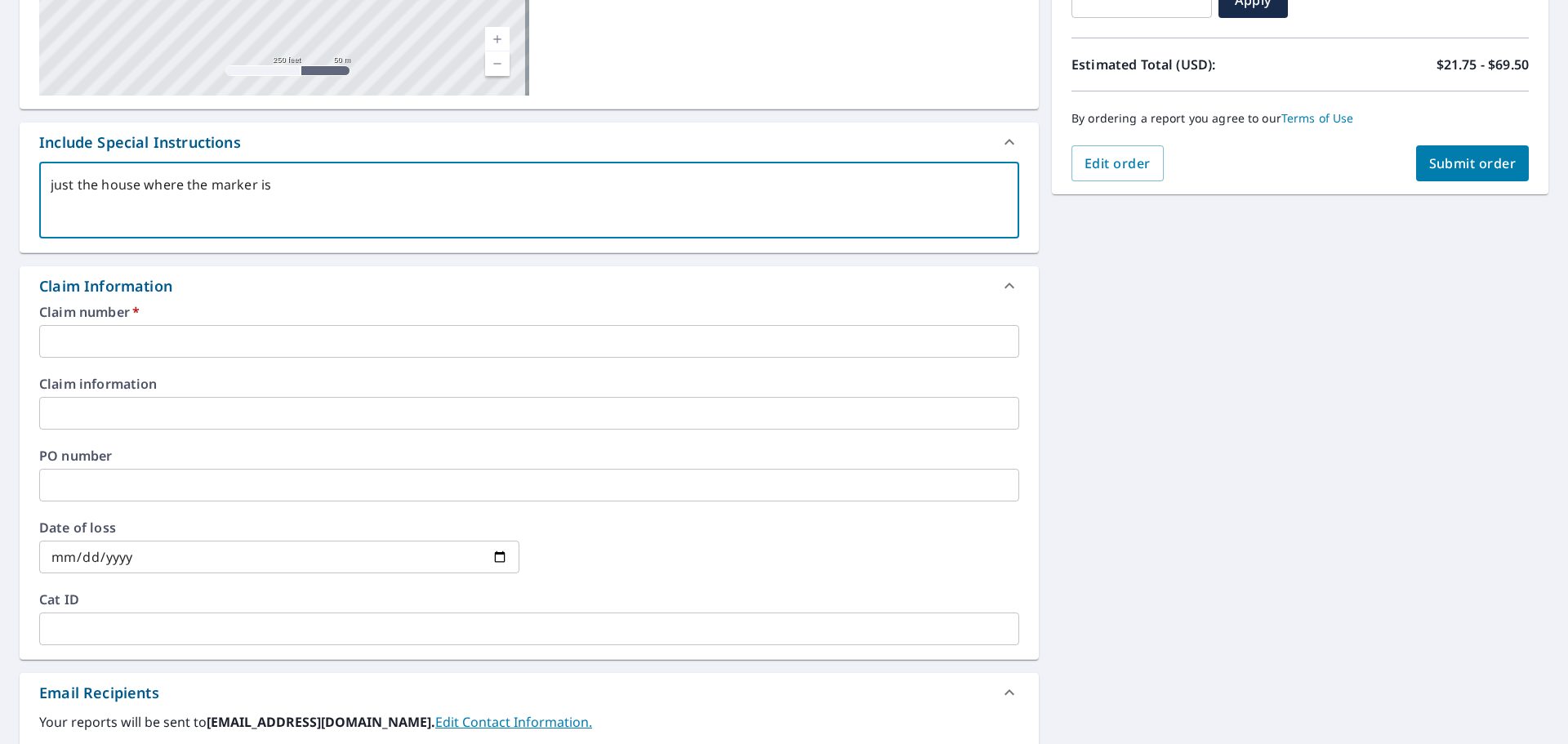
click at [185, 350] on input "text" at bounding box center [529, 341] width 980 height 32
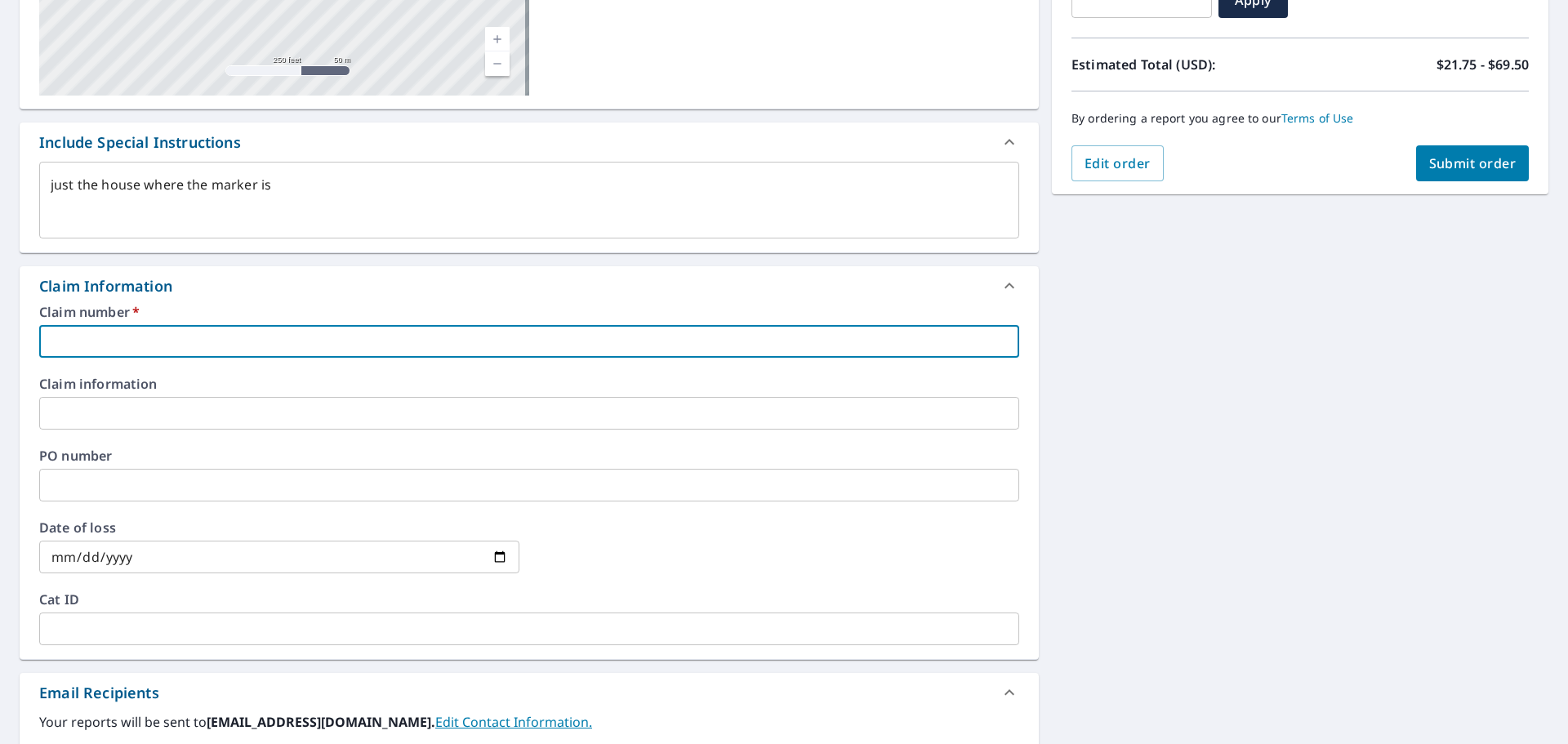
type textarea "x"
type input "2"
checkbox input "true"
type textarea "x"
type input "25"
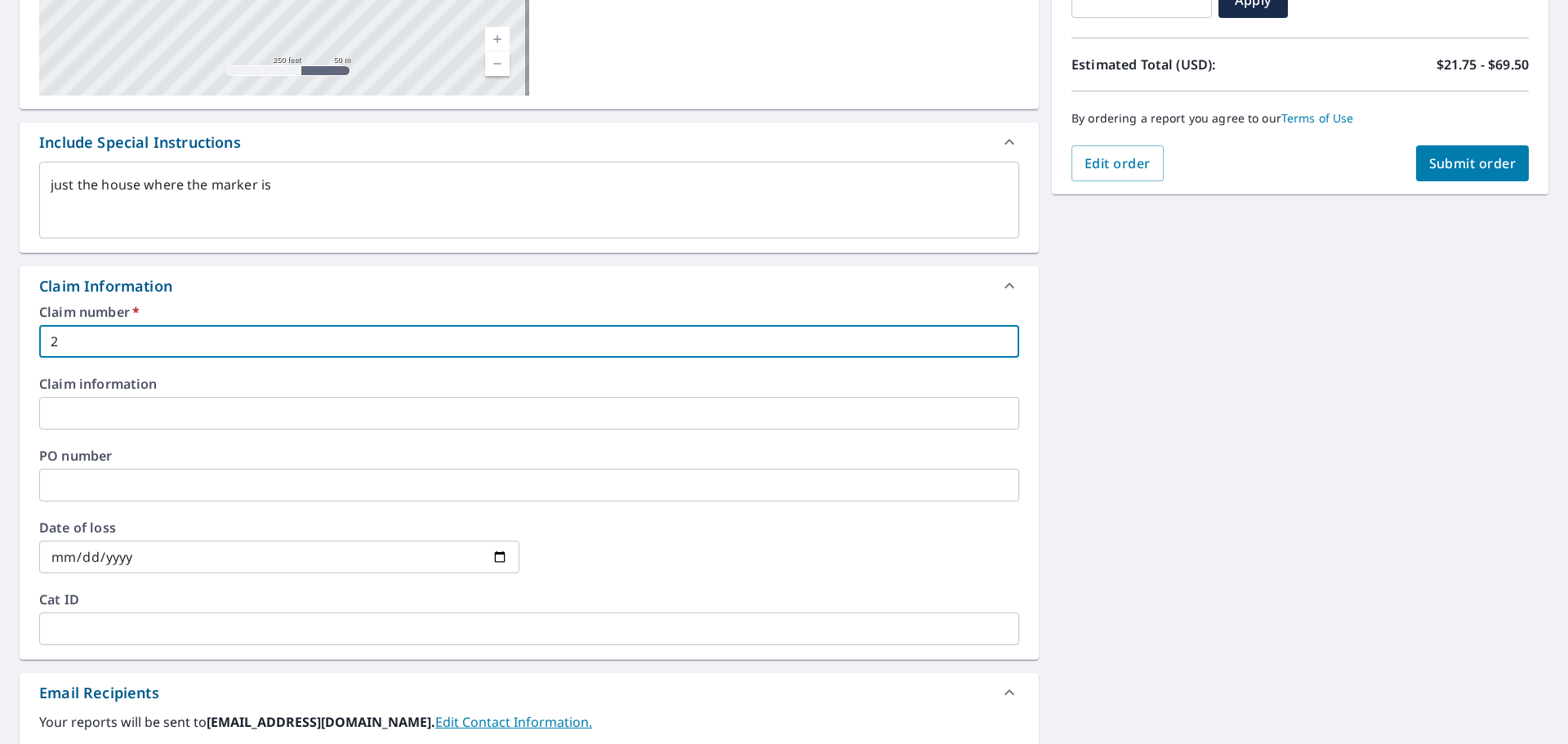
checkbox input "true"
type textarea "x"
type input "256"
checkbox input "true"
type textarea "x"
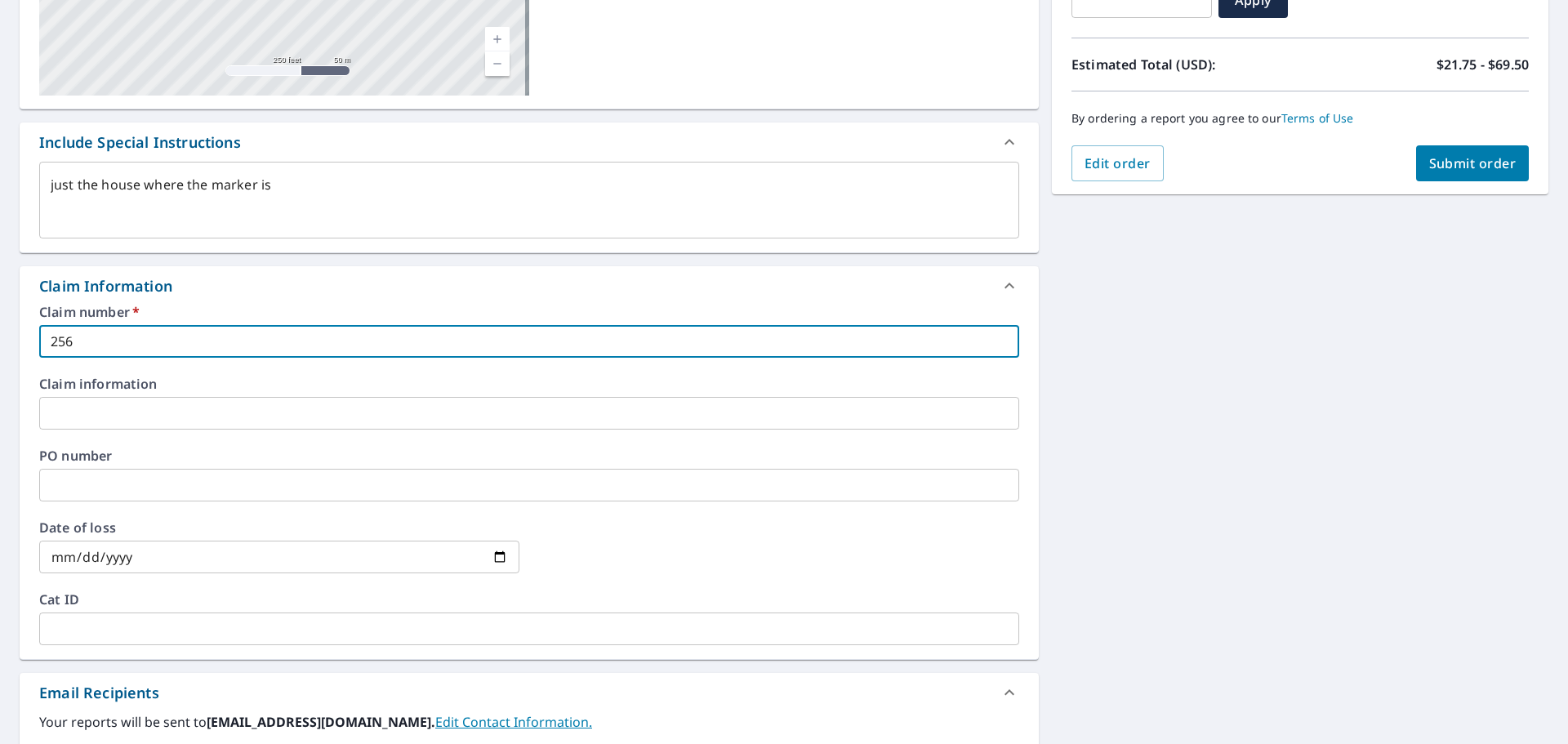
type input "2561"
checkbox input "true"
type textarea "x"
type input "2561"
checkbox input "true"
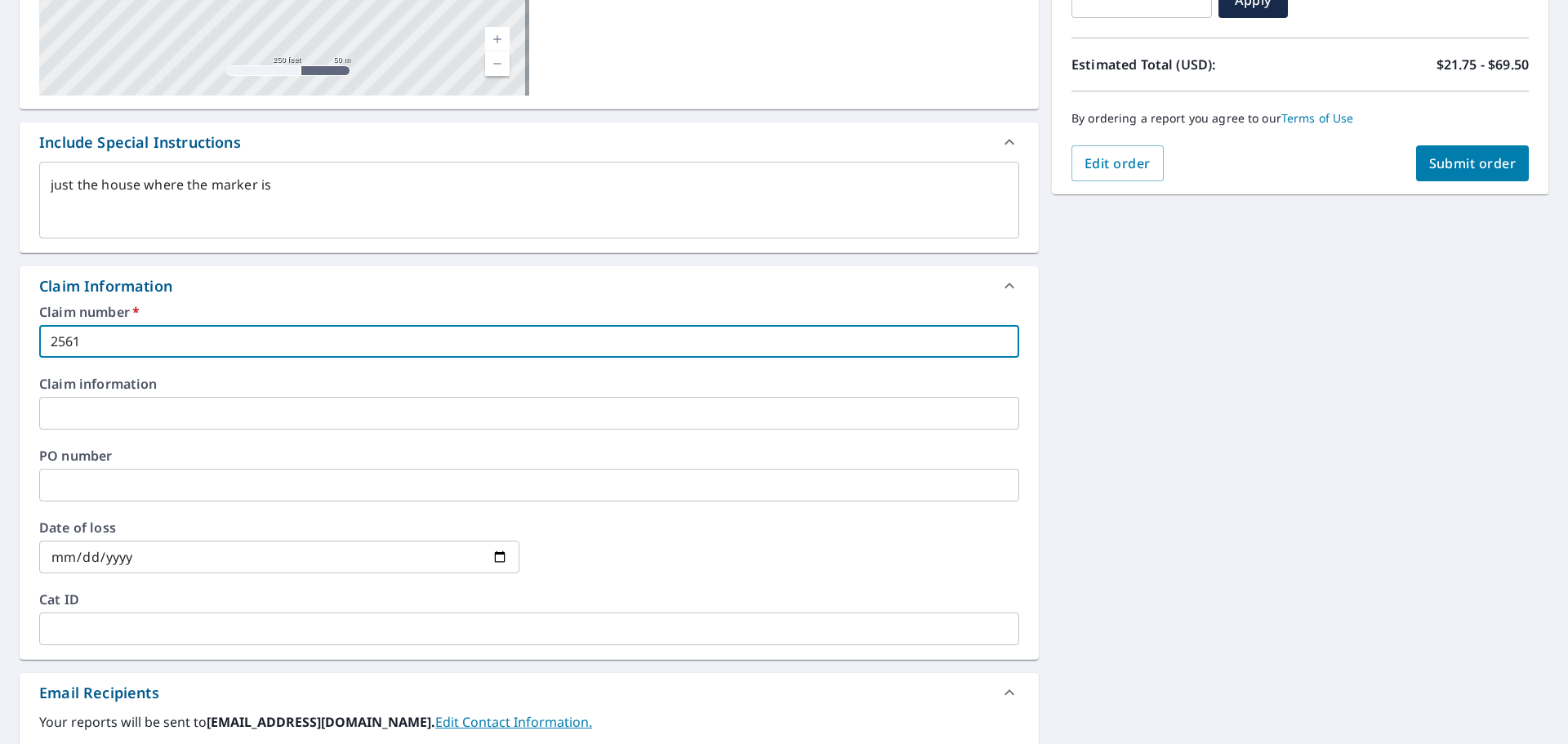
type textarea "x"
type input "2561 7"
checkbox input "true"
type textarea "x"
type input "2561 72"
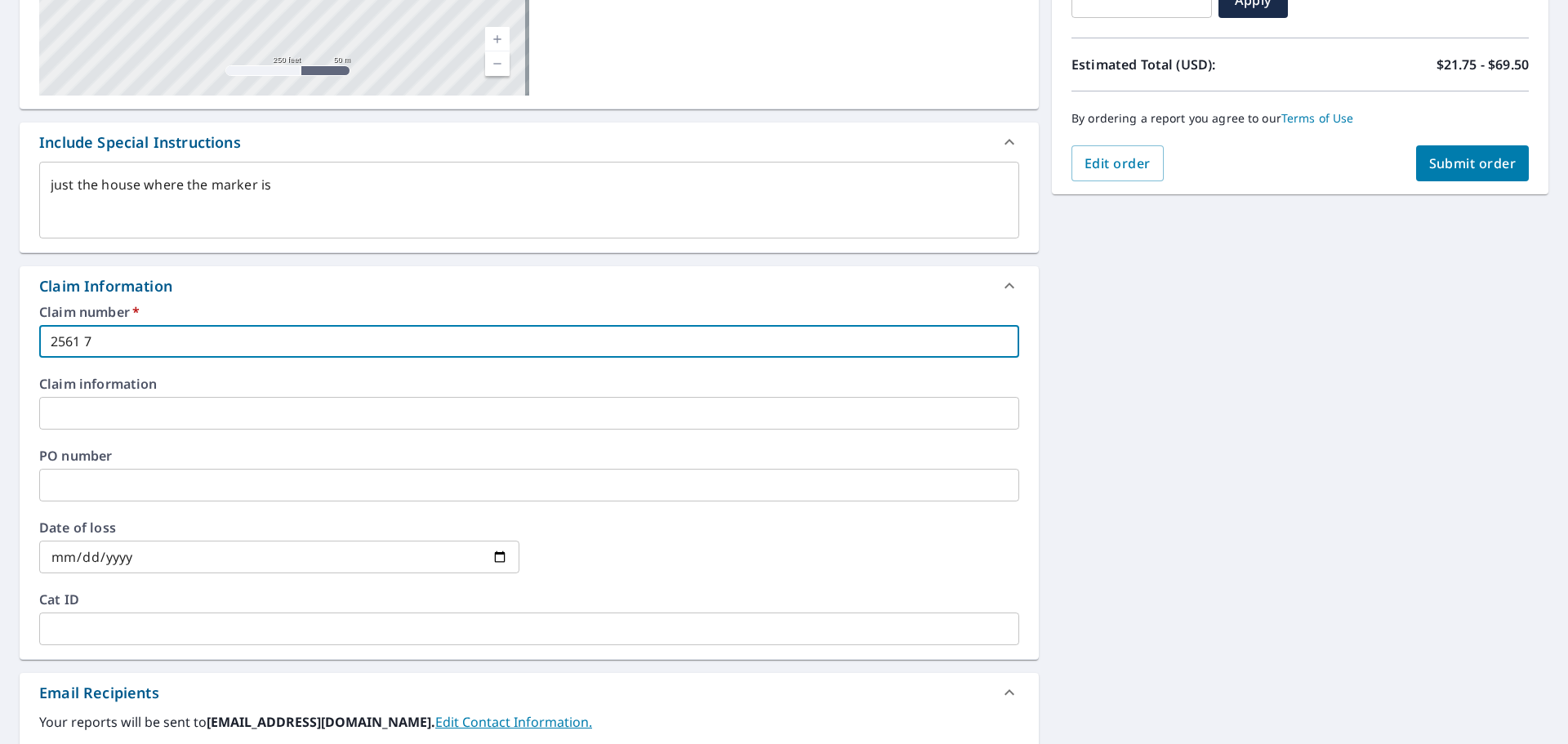
checkbox input "true"
type textarea "x"
type input "2561 72n"
checkbox input "true"
type textarea "x"
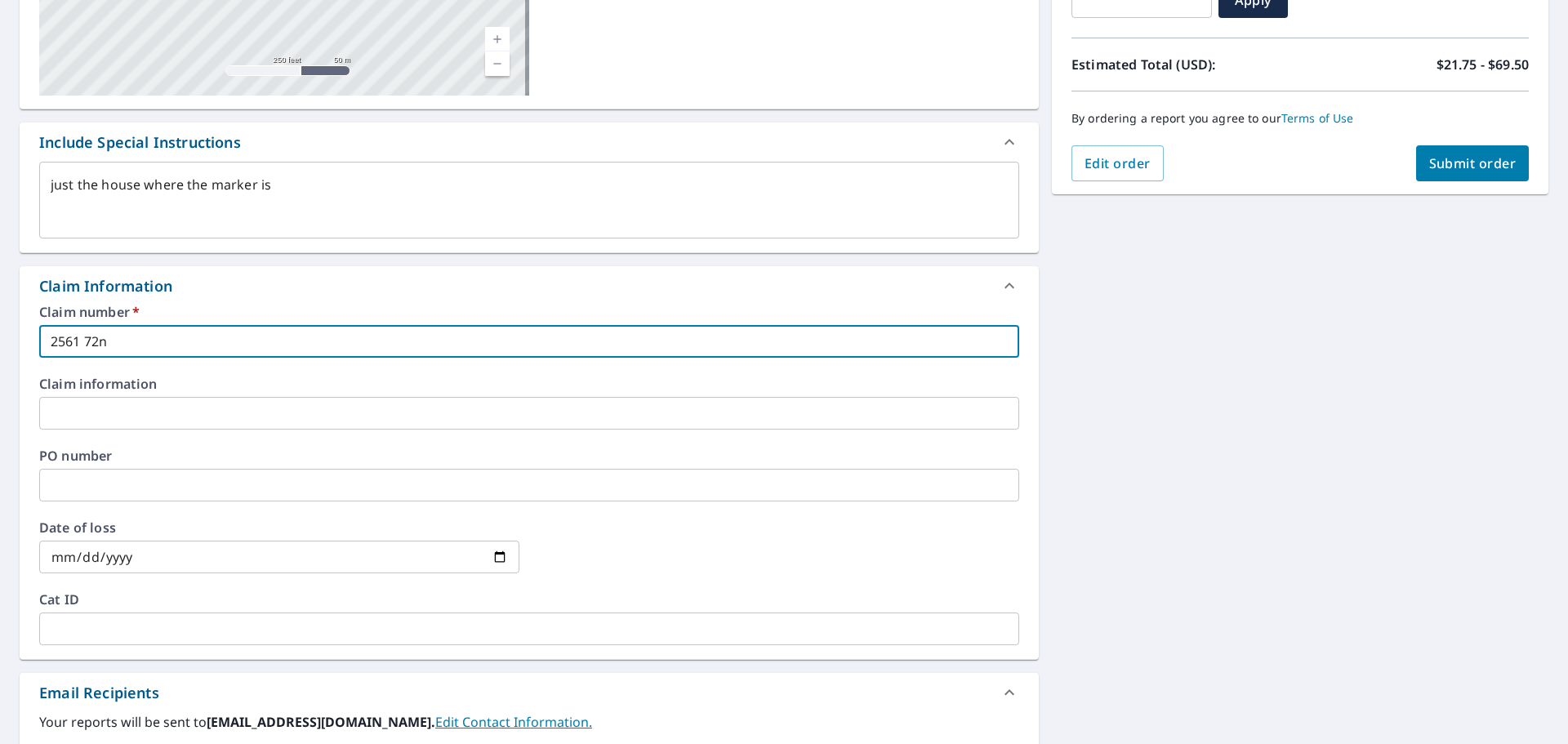
type input "2561 72nd"
checkbox input "true"
type textarea "x"
type input "2561 72nd"
checkbox input "true"
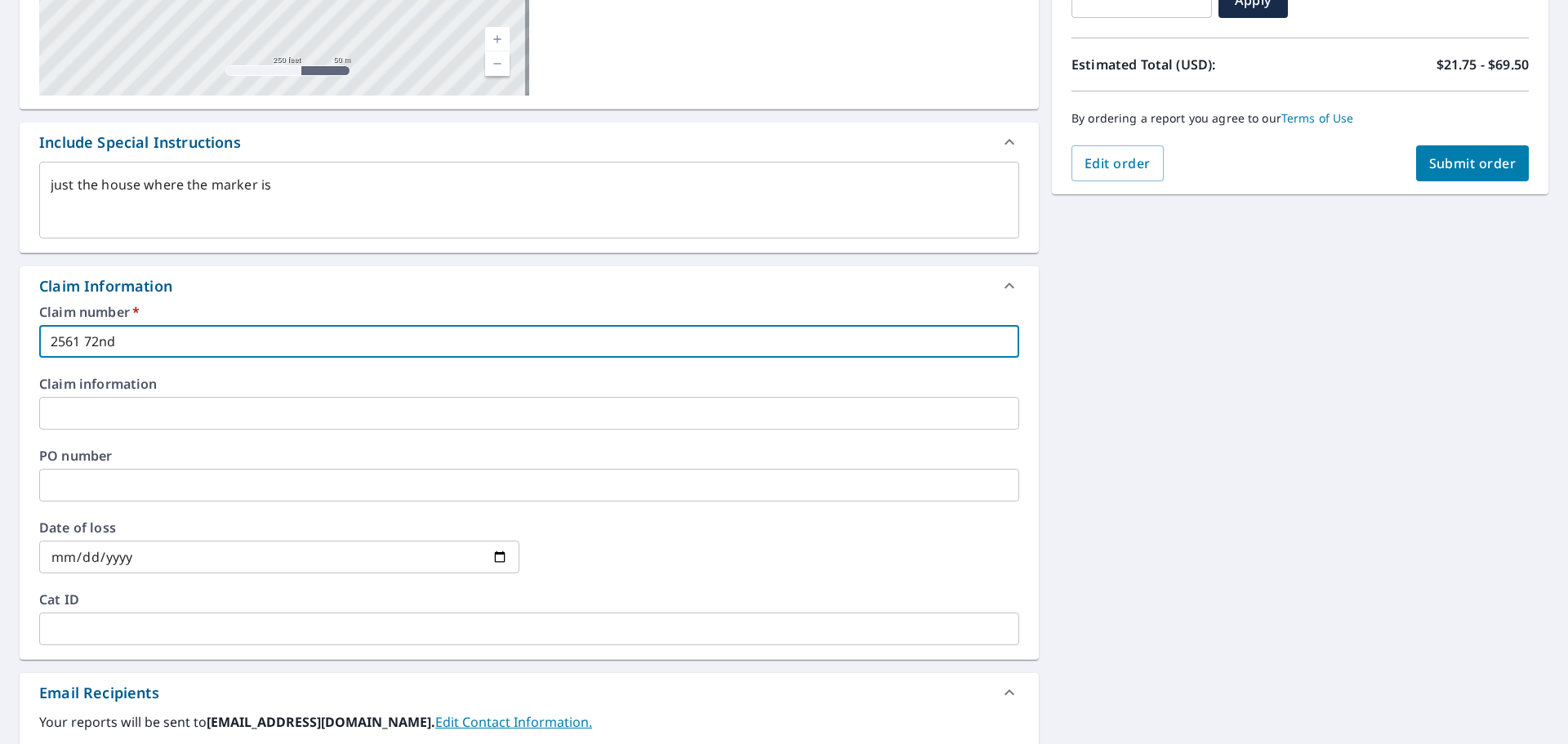
type textarea "x"
type input "2561 72nd s"
checkbox input "true"
type textarea "x"
type input "[STREET_ADDRESS]"
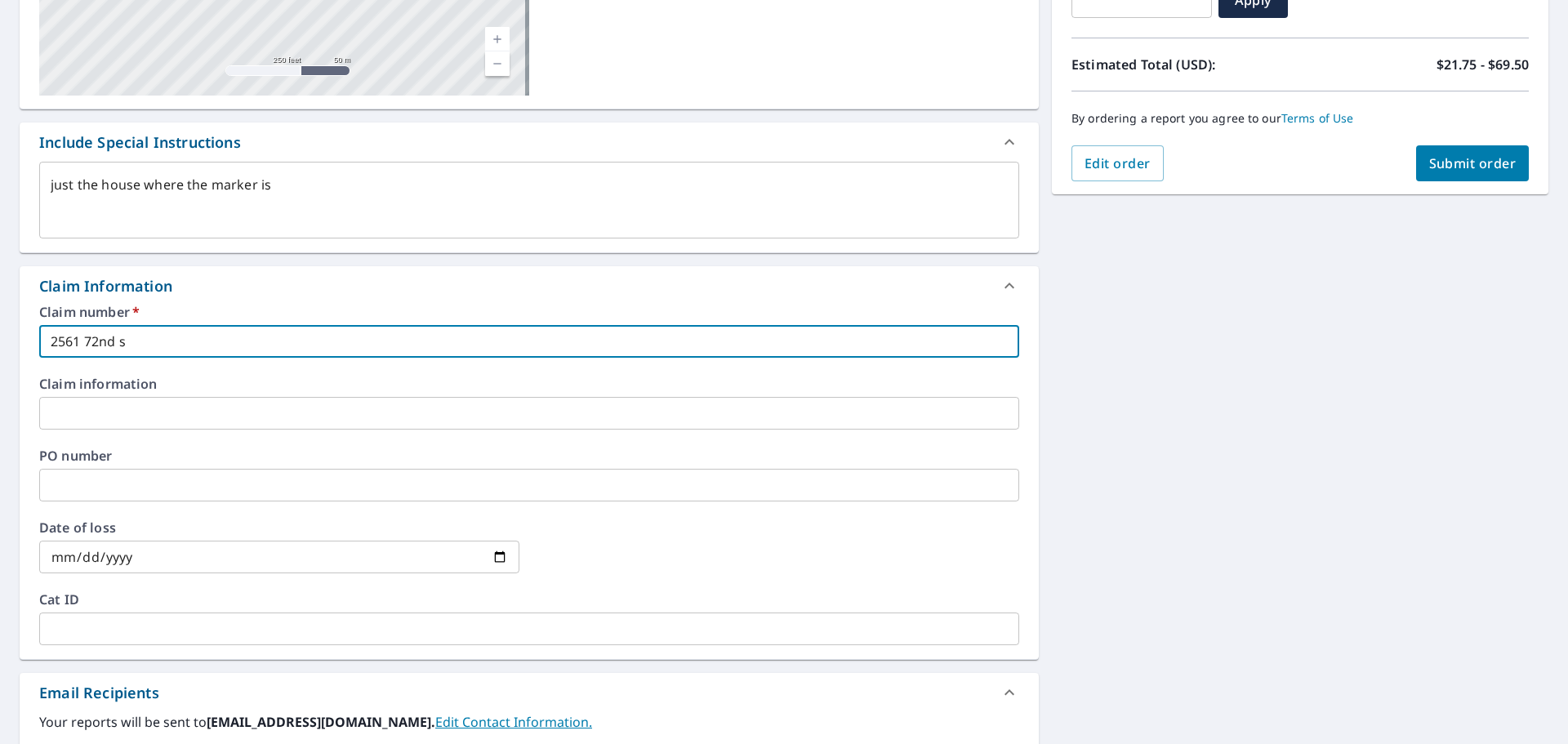
checkbox input "true"
type textarea "x"
type input "[STREET_ADDRESS]"
checkbox input "true"
type textarea "x"
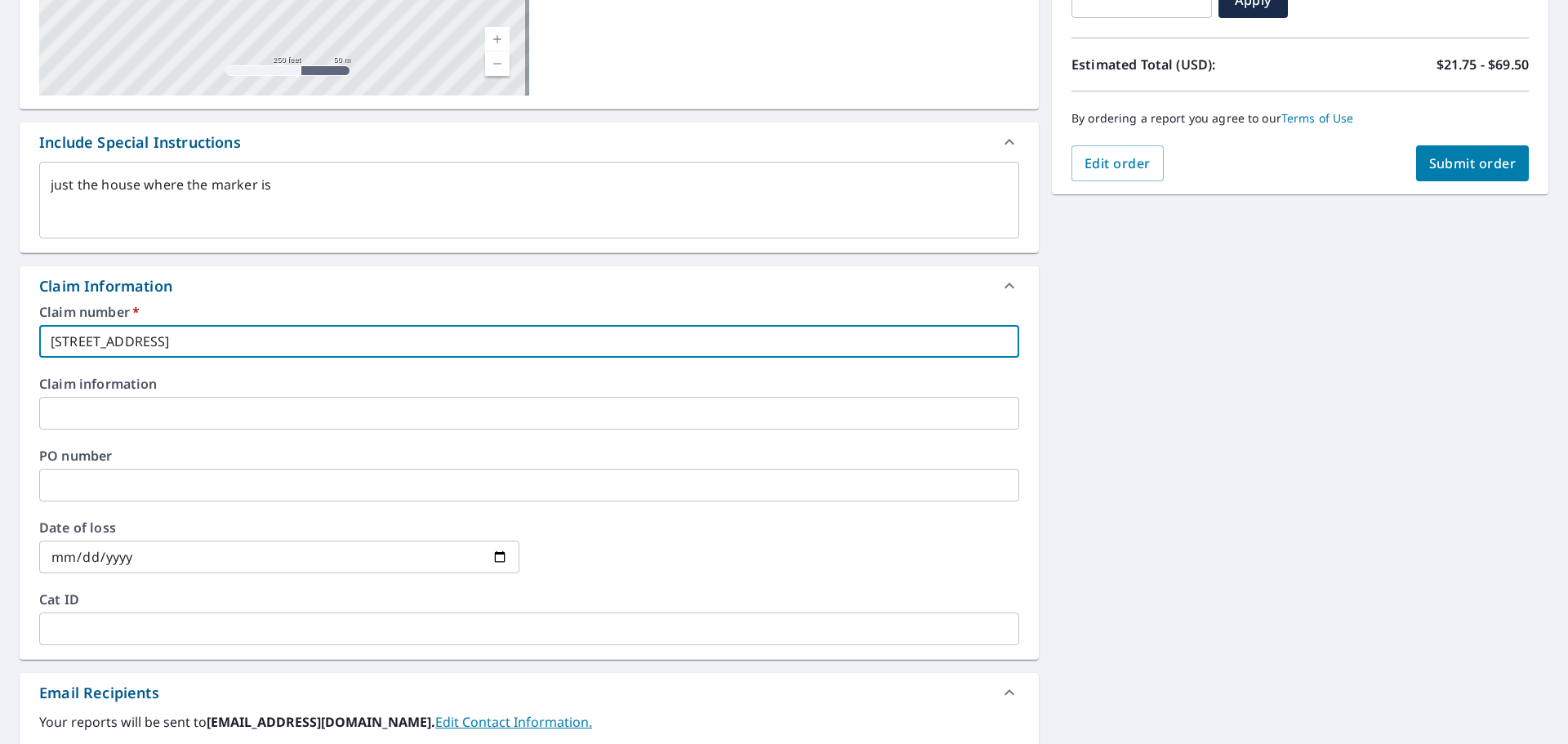
type input "[STREET_ADDRESS]"
checkbox input "true"
type textarea "x"
type input "[STREET_ADDRESS]"
checkbox input "true"
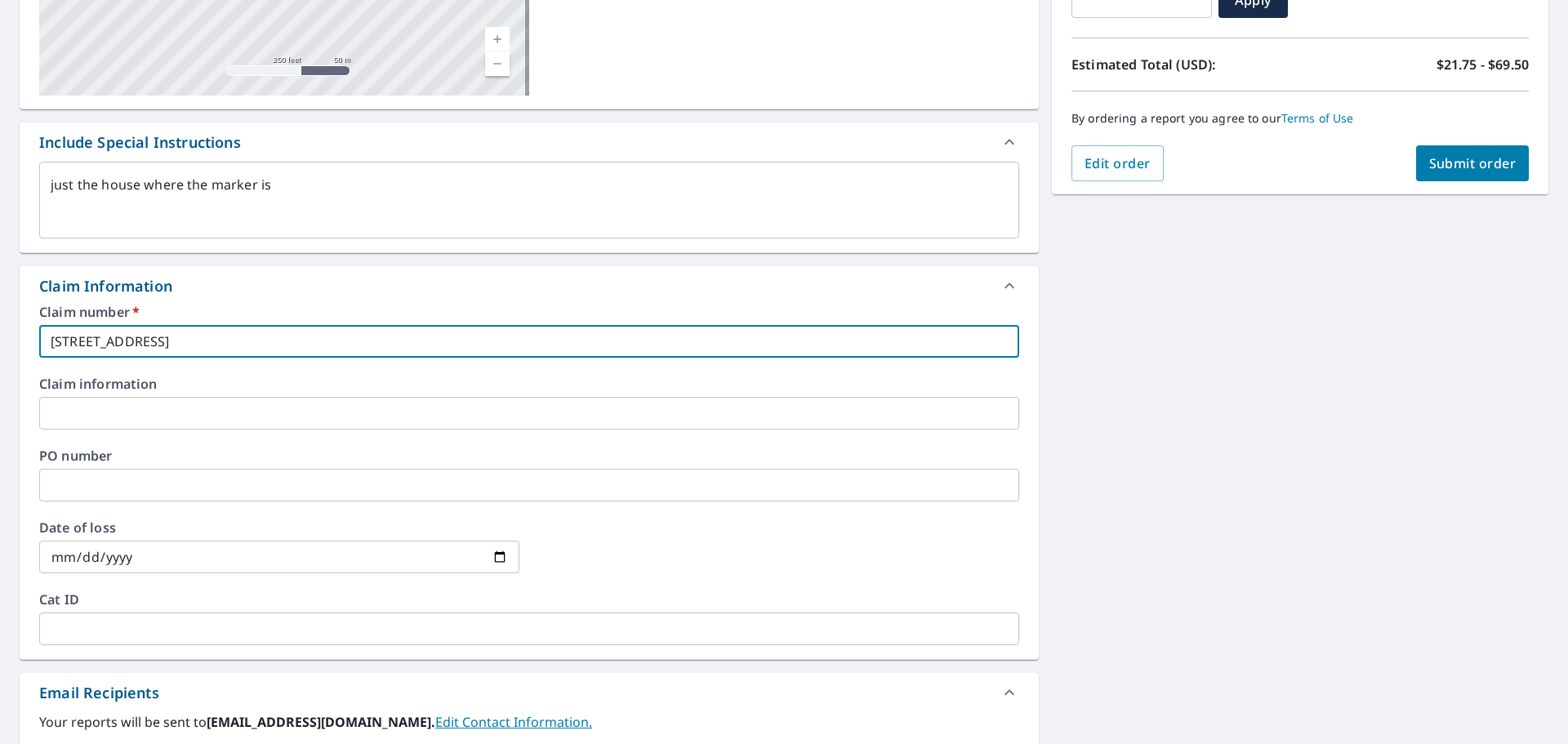
type textarea "x"
type input "[STREET_ADDRESS] se/"
checkbox input "true"
type textarea "x"
type input "[STREET_ADDRESS] se/a"
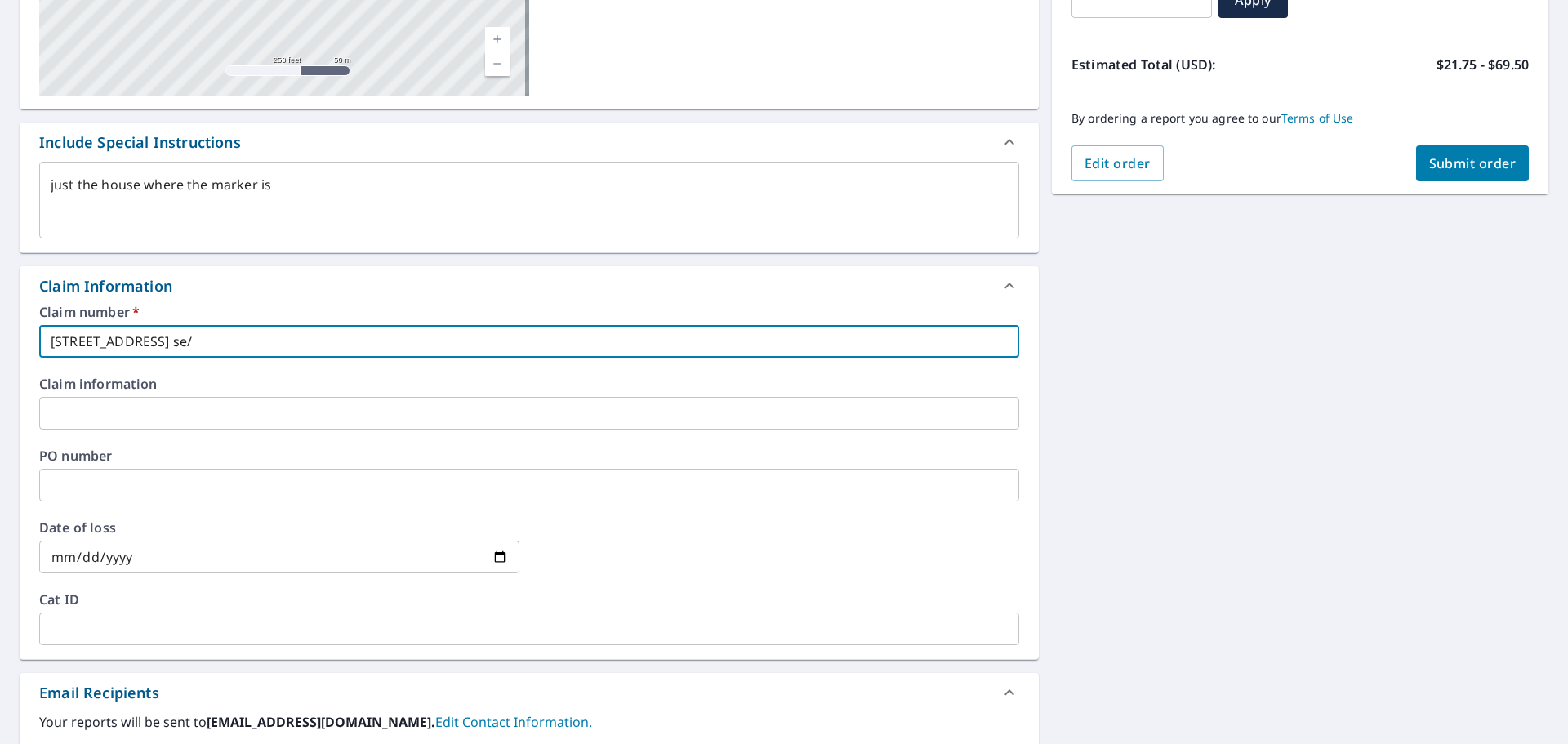
checkbox input "true"
type textarea "x"
type input "[STREET_ADDRESS] se/an"
checkbox input "true"
type textarea "x"
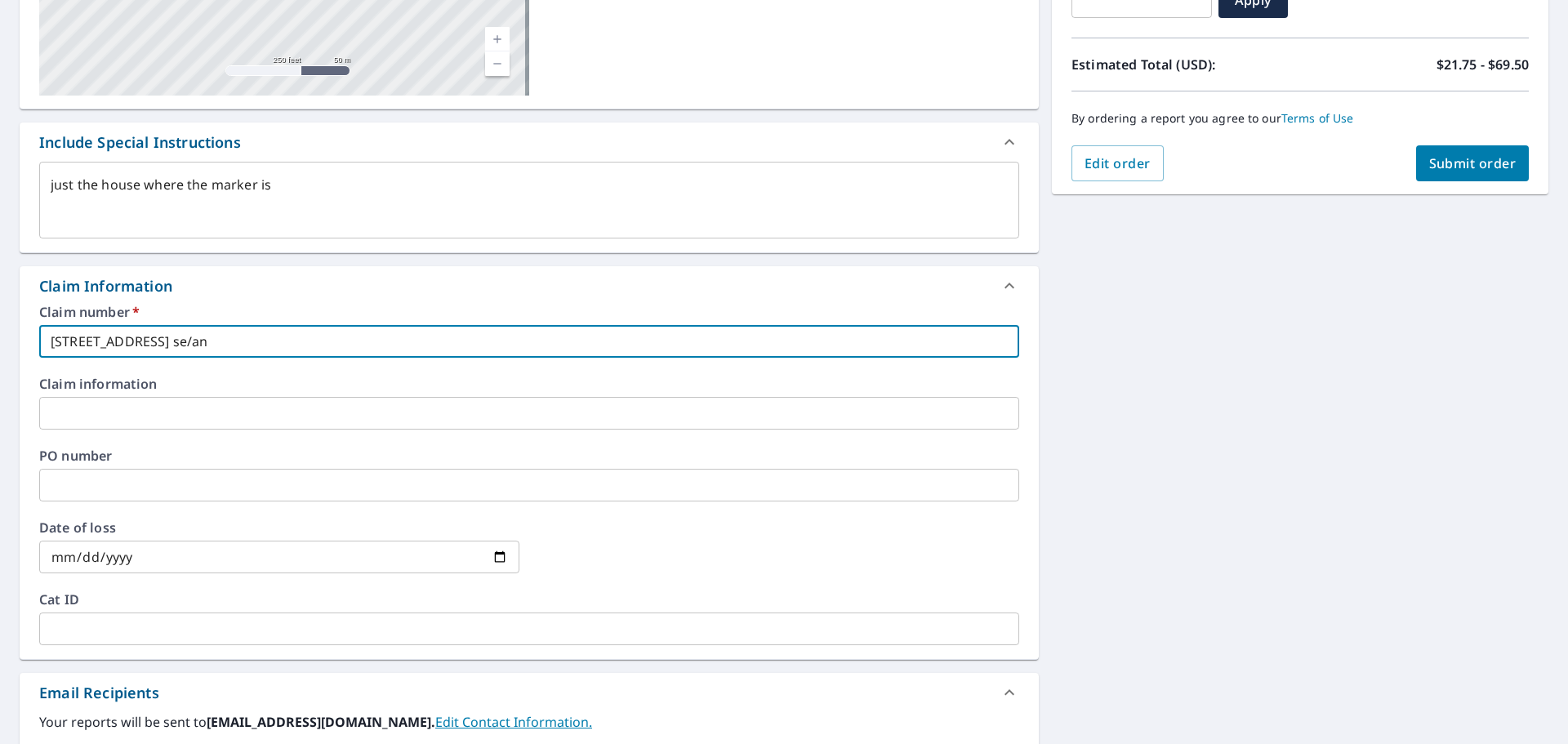
type input "[STREET_ADDRESS] se/and"
checkbox input "true"
type textarea "x"
type input "[STREET_ADDRESS] se/andy"
checkbox input "true"
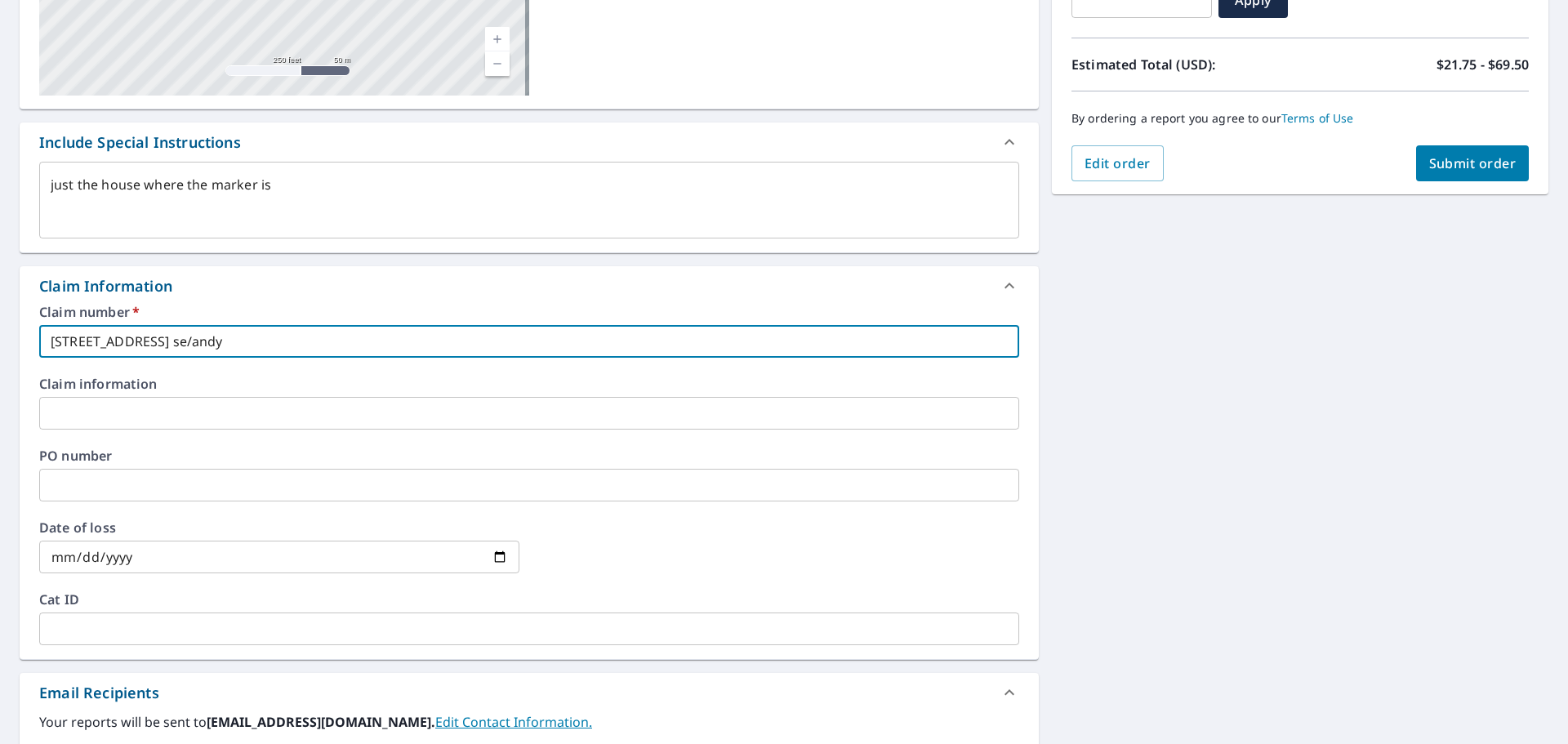
type textarea "x"
type input "[STREET_ADDRESS] se/andy"
checkbox input "true"
type textarea "x"
type input "[STREET_ADDRESS] se/[PERSON_NAME]"
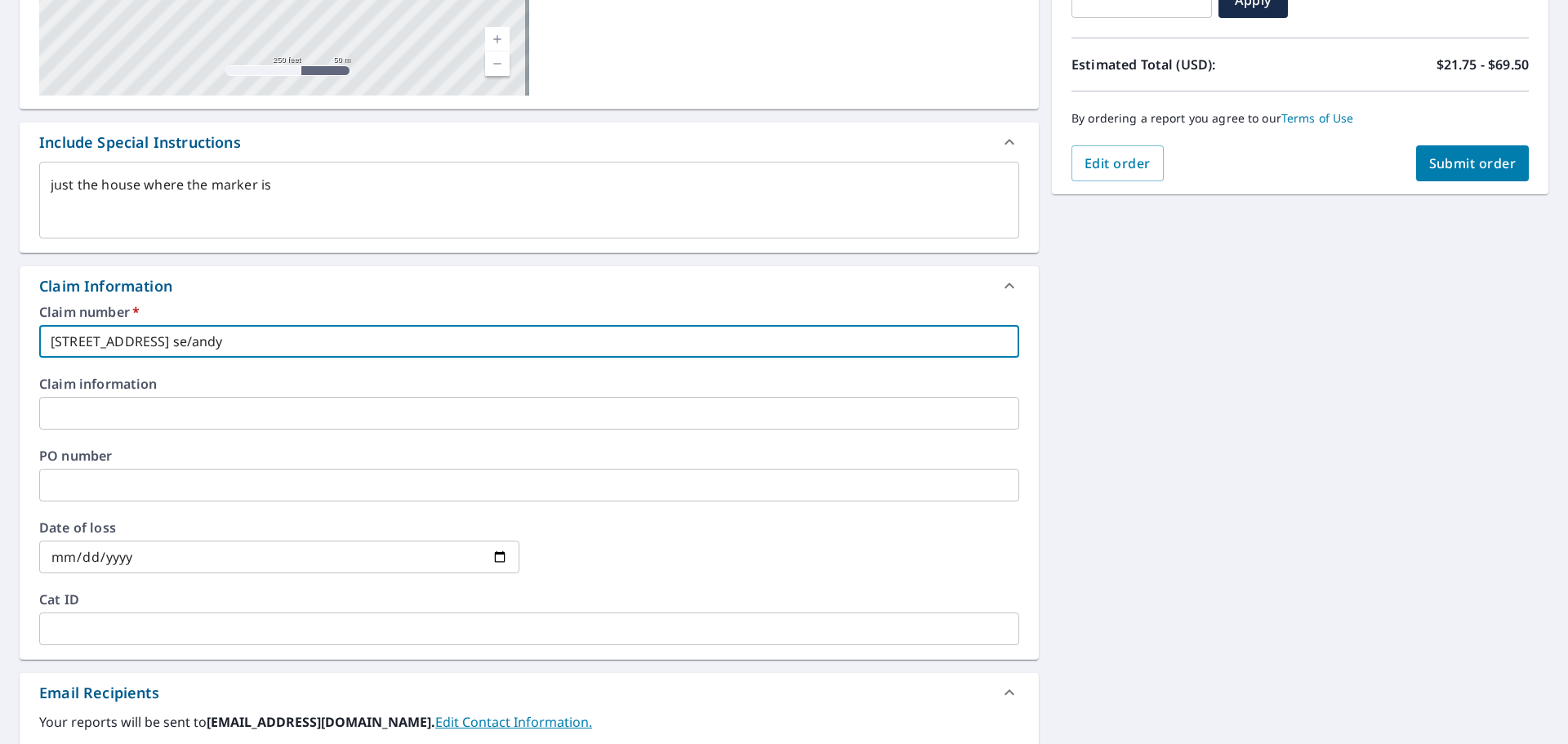
checkbox input "true"
type textarea "x"
type input "[STREET_ADDRESS] se/[PERSON_NAME]"
checkbox input "true"
type textarea "x"
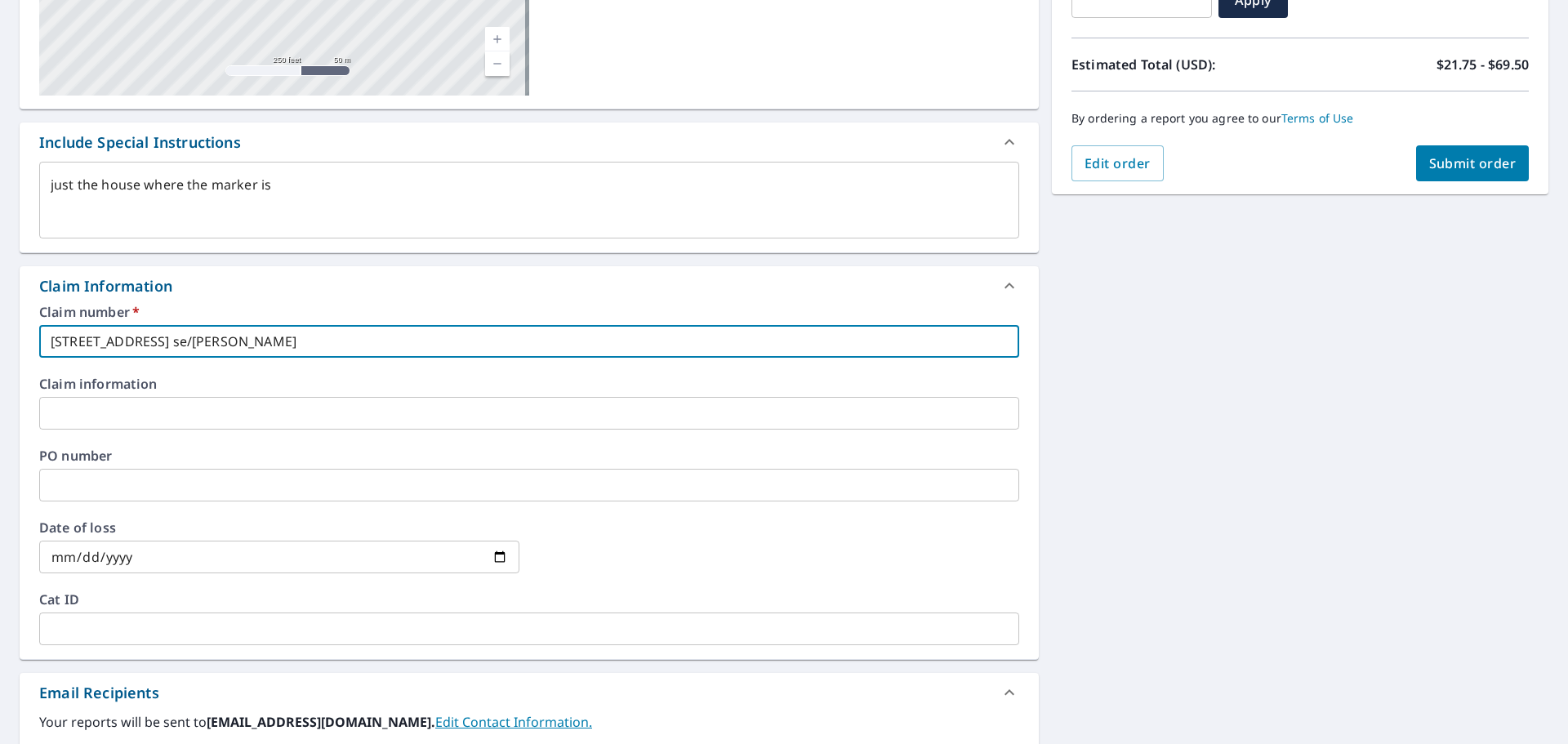
type input "[STREET_ADDRESS] se/[PERSON_NAME]"
checkbox input "true"
type textarea "x"
type input "[STREET_ADDRESS] se/[PERSON_NAME] give"
checkbox input "true"
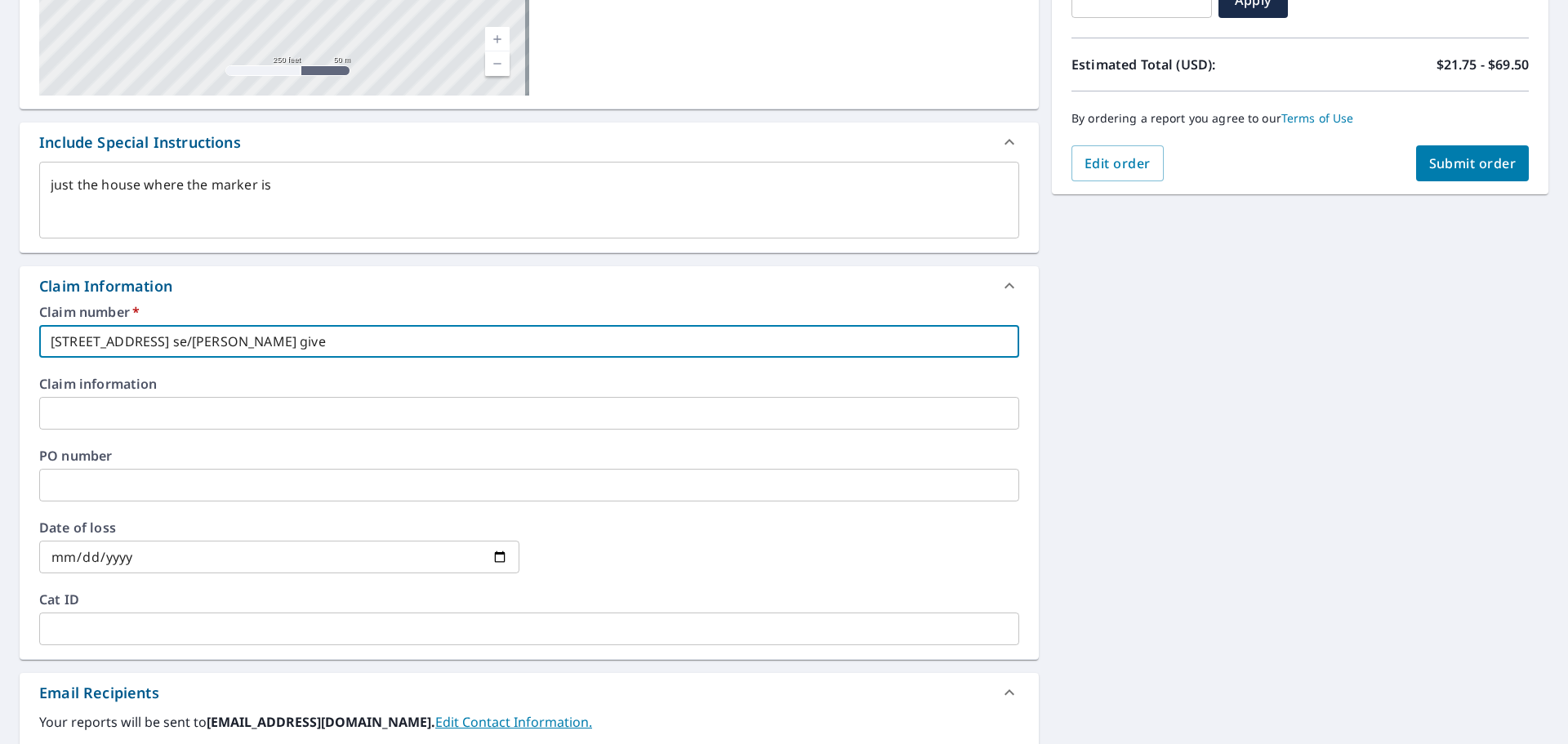
type textarea "x"
type input "[STREET_ADDRESS] se/[PERSON_NAME]"
checkbox input "true"
type textarea "x"
type input "[STREET_ADDRESS] se/[PERSON_NAME]"
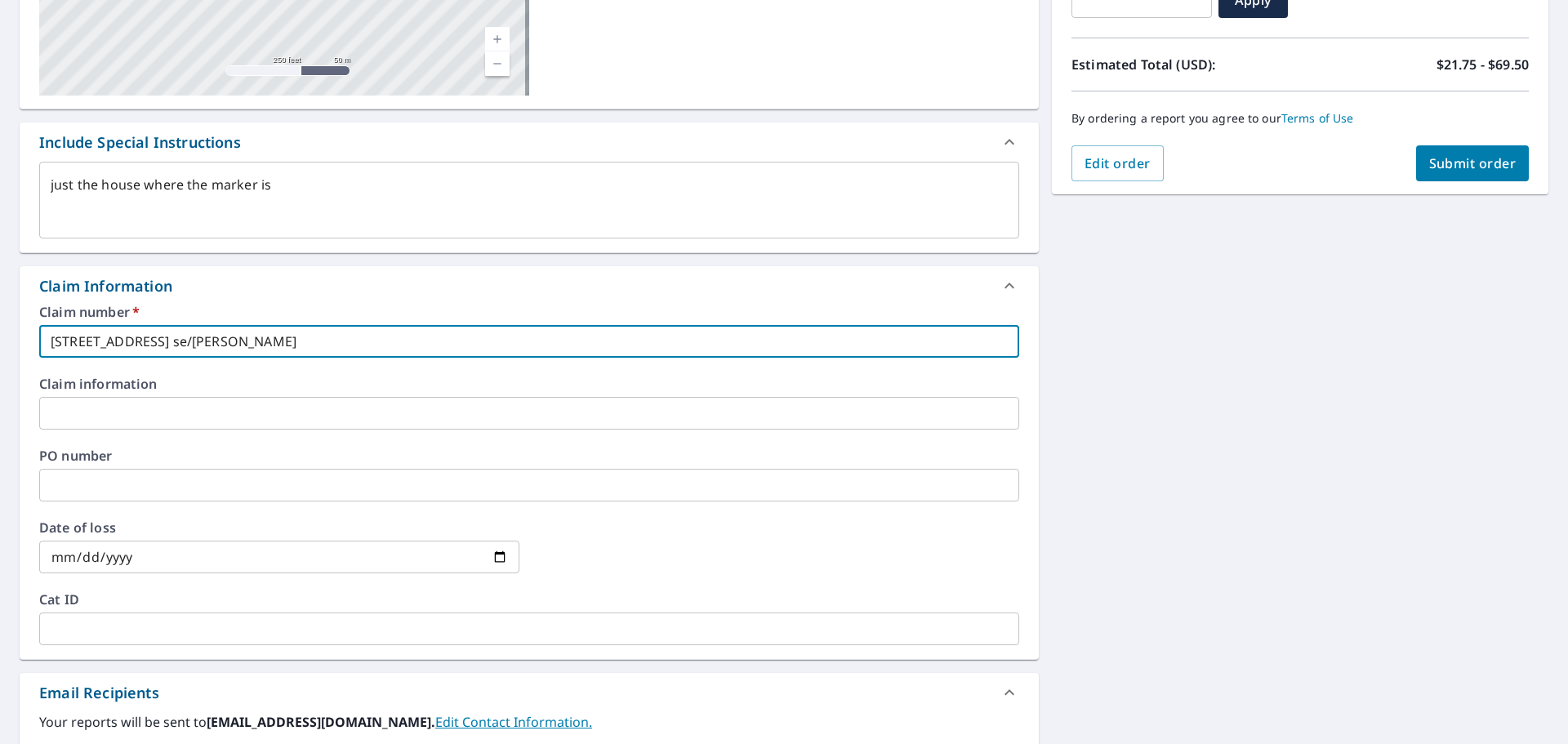
checkbox input "true"
type textarea "x"
type input "[STREET_ADDRESS] se/[PERSON_NAME]"
checkbox input "true"
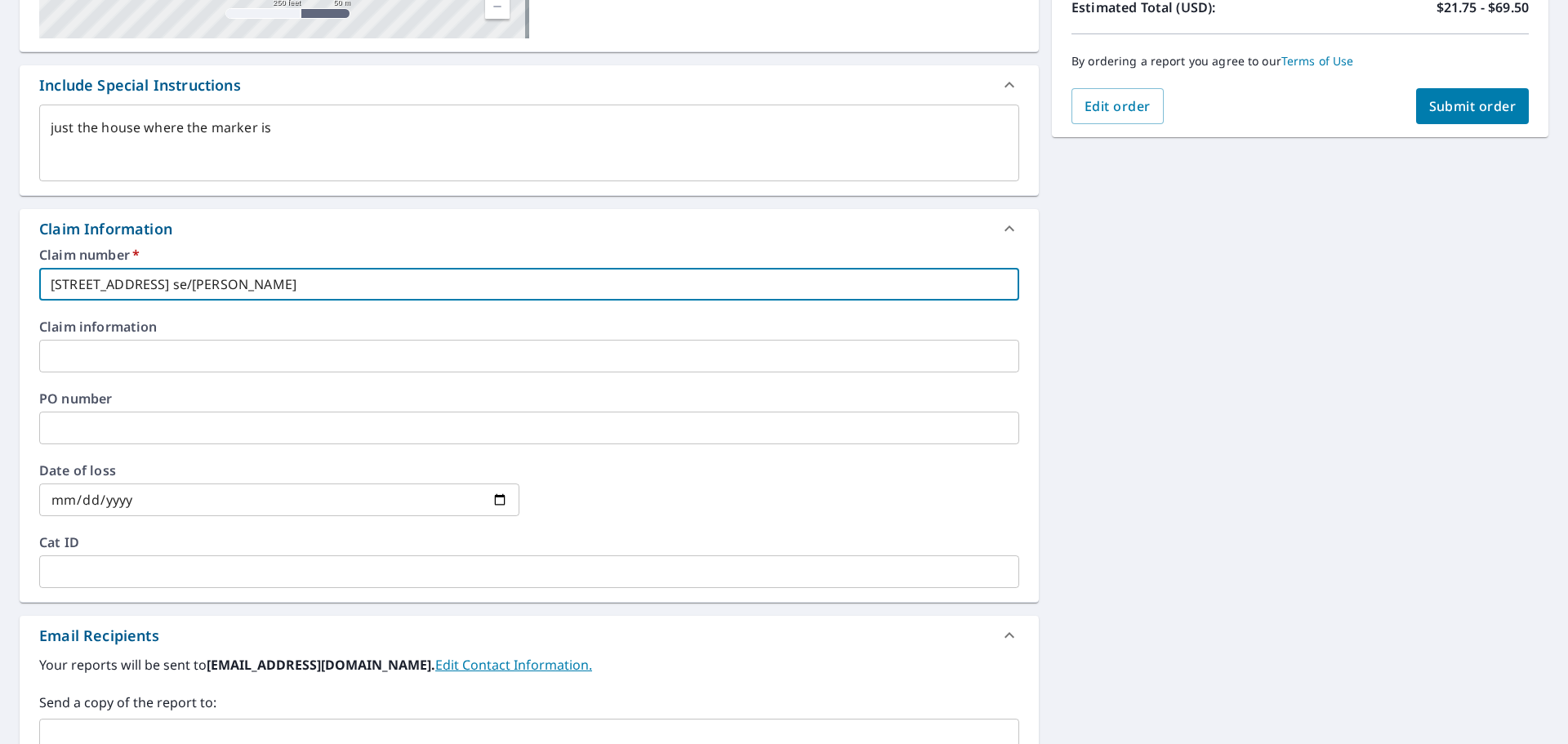
scroll to position [388, 0]
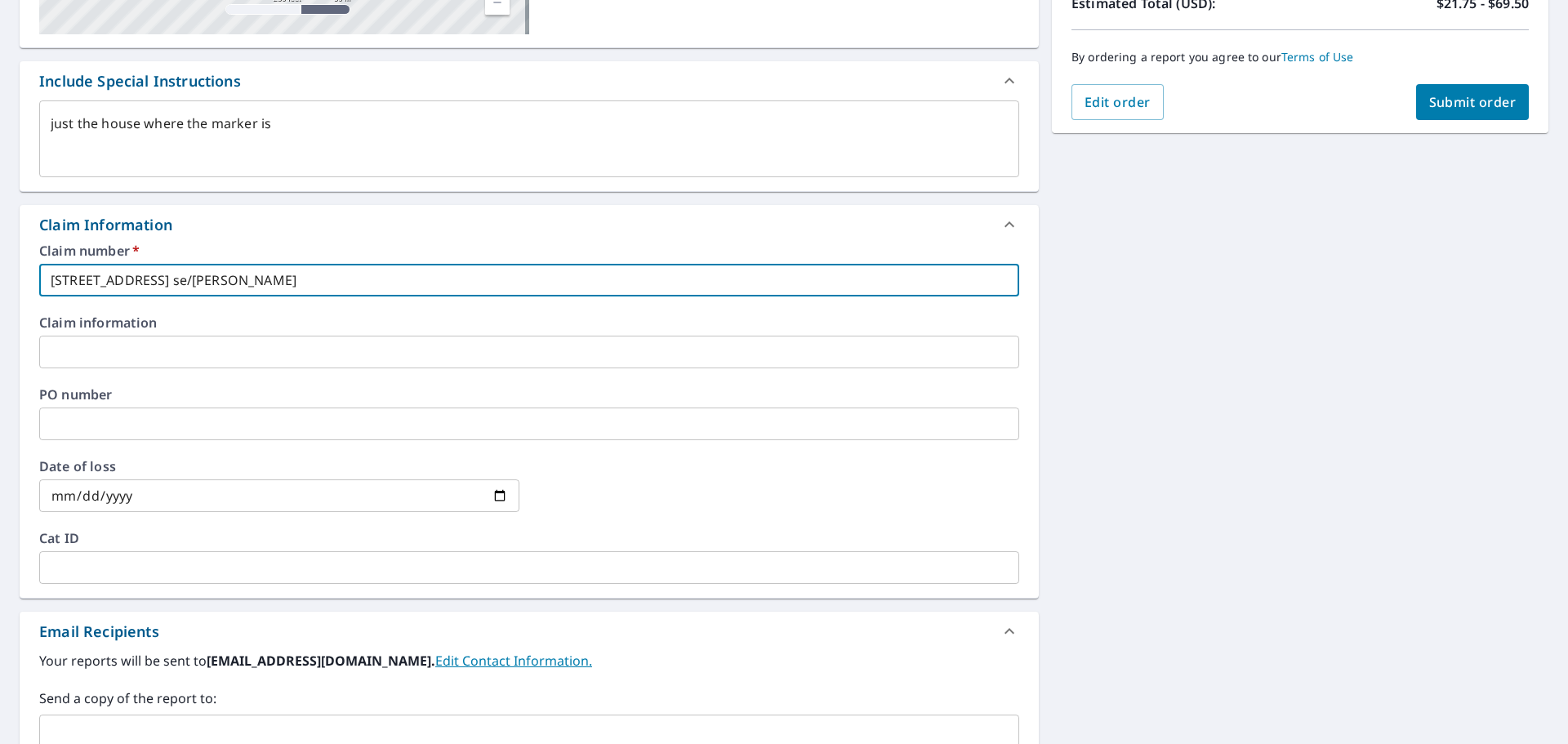
type input "[STREET_ADDRESS] se/[PERSON_NAME]"
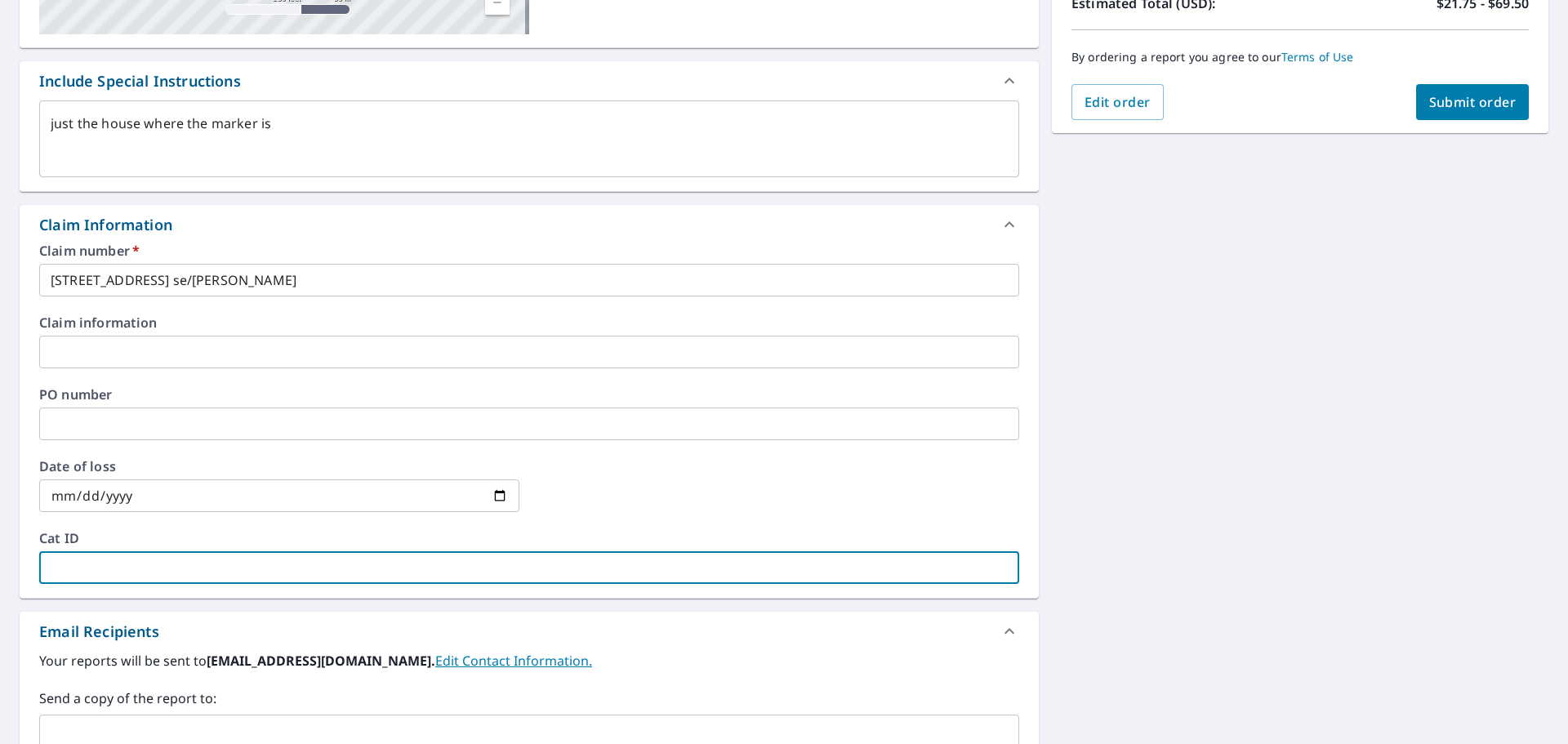
click at [228, 572] on input "text" at bounding box center [529, 567] width 980 height 32
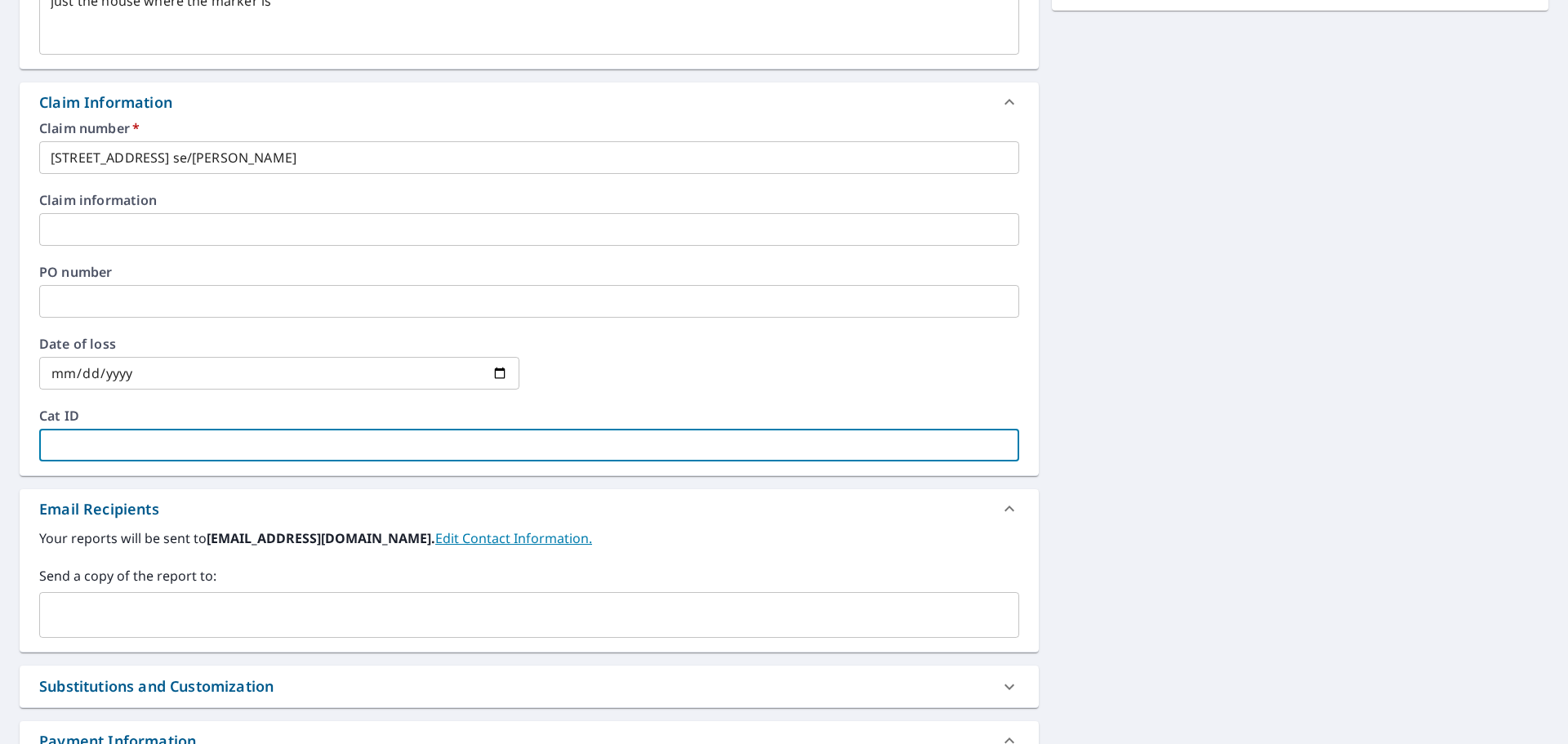
scroll to position [531, 0]
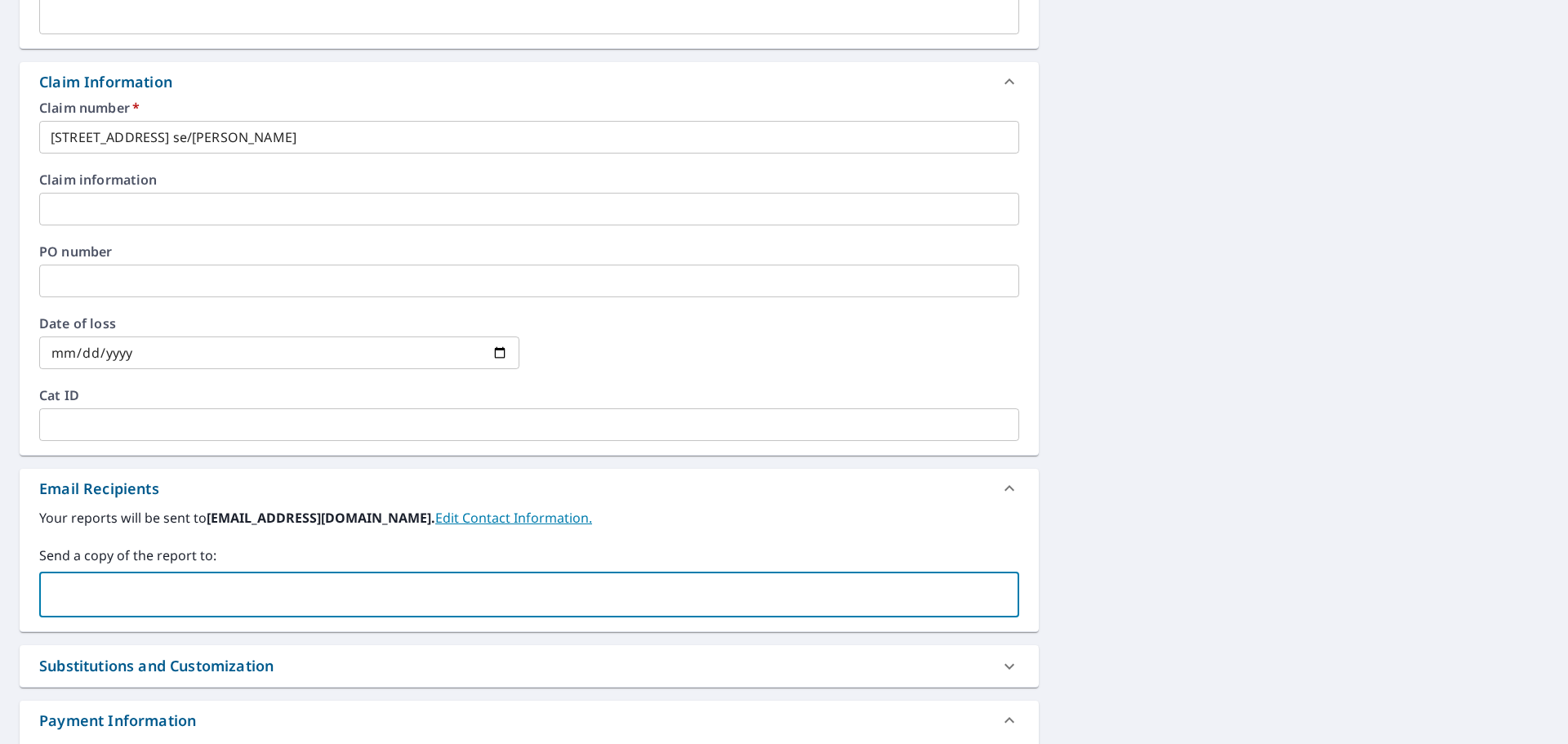
click at [222, 584] on input "text" at bounding box center [516, 595] width 941 height 31
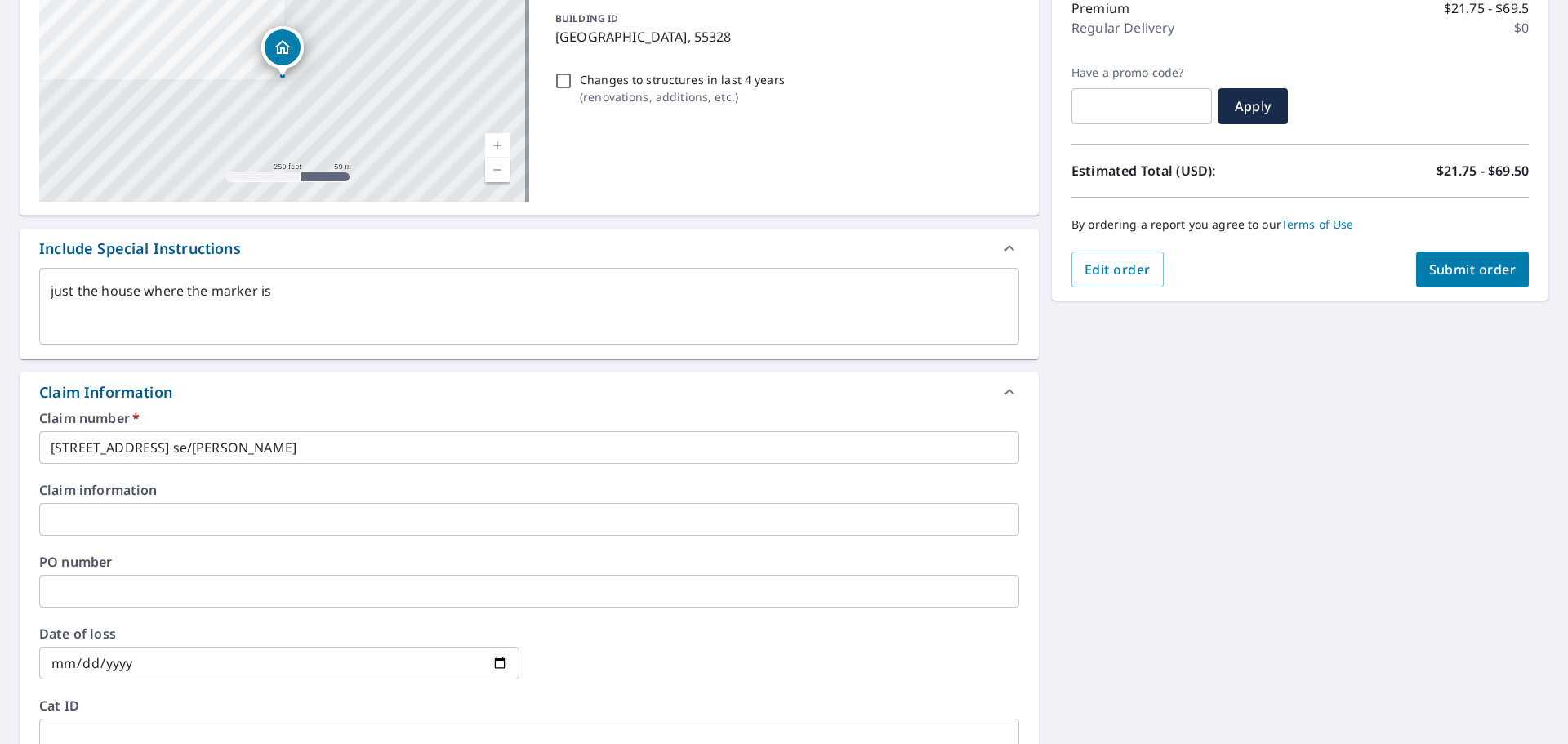
scroll to position [204, 0]
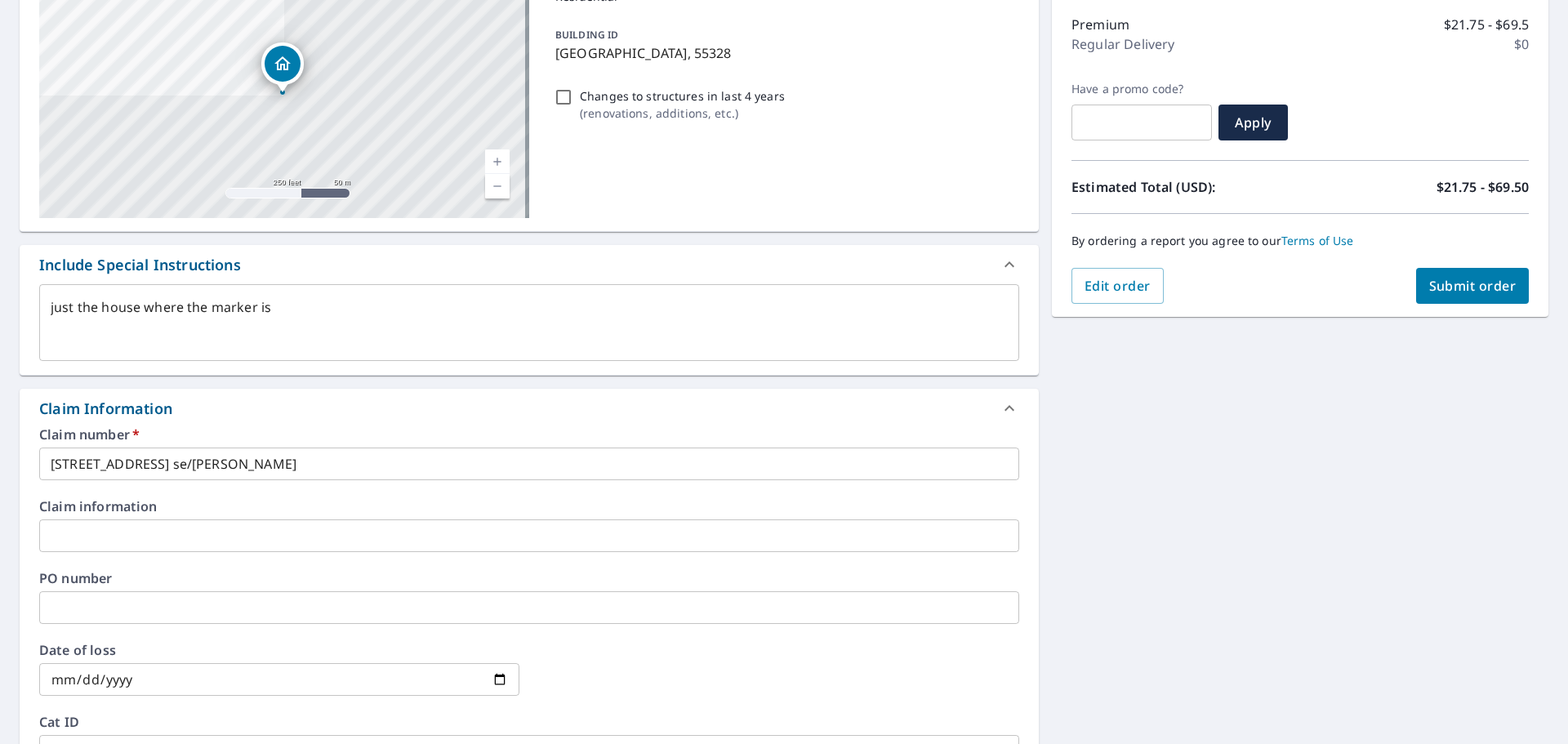
type input "[EMAIL_ADDRESS][DOMAIN_NAME]"
type textarea "x"
checkbox input "true"
click at [1484, 299] on button "Submit order" at bounding box center [1473, 286] width 114 height 36
